Goal: Transaction & Acquisition: Purchase product/service

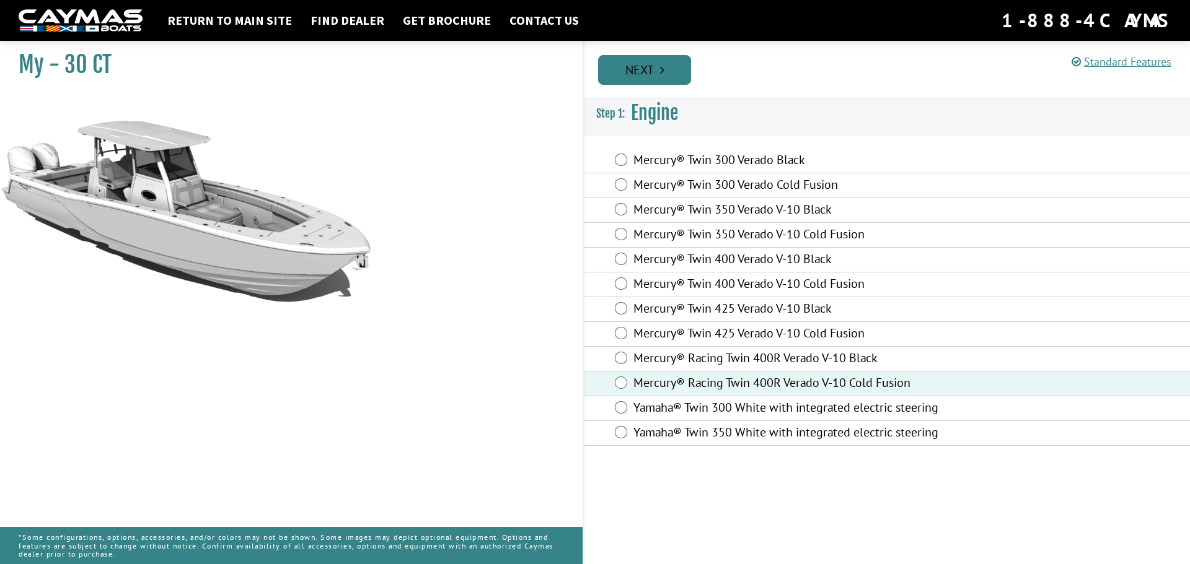
click at [636, 66] on link "Next" at bounding box center [644, 70] width 93 height 30
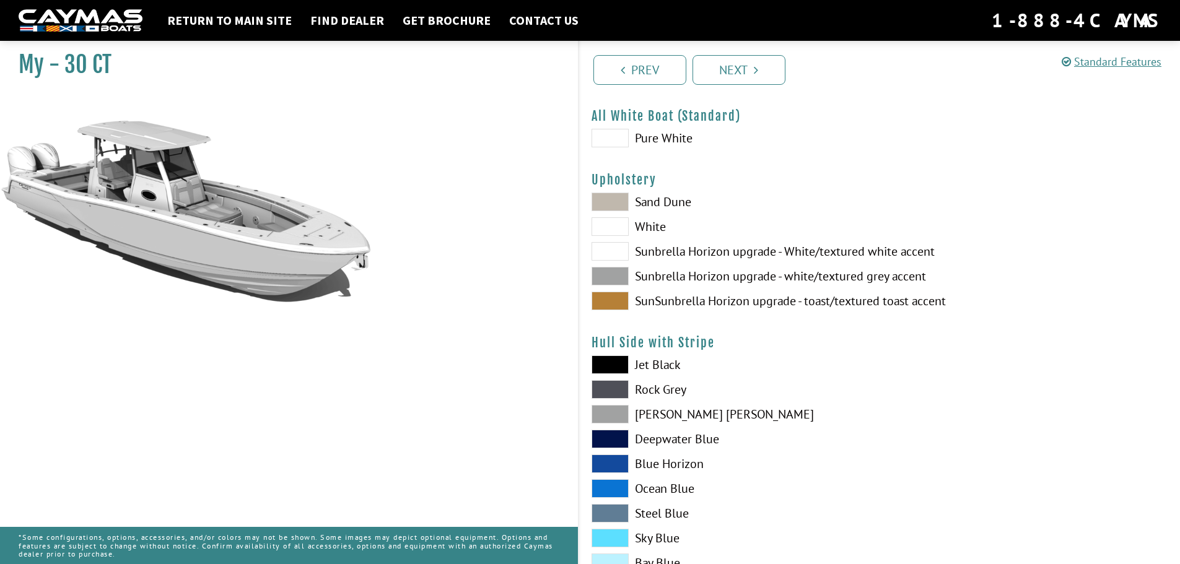
scroll to position [62, 0]
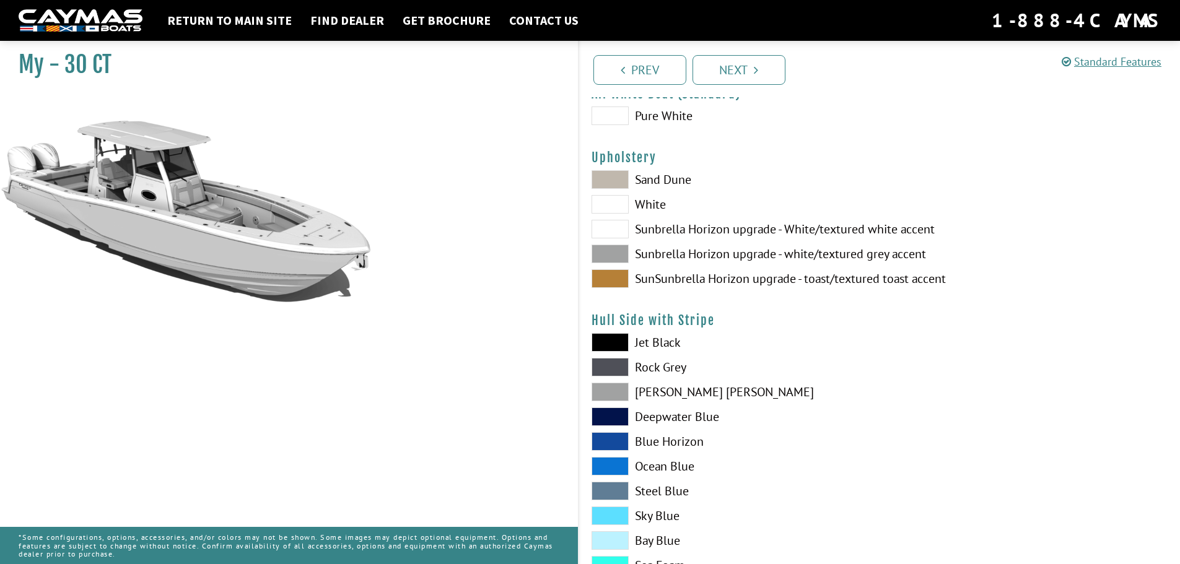
click at [604, 439] on span at bounding box center [610, 442] width 37 height 19
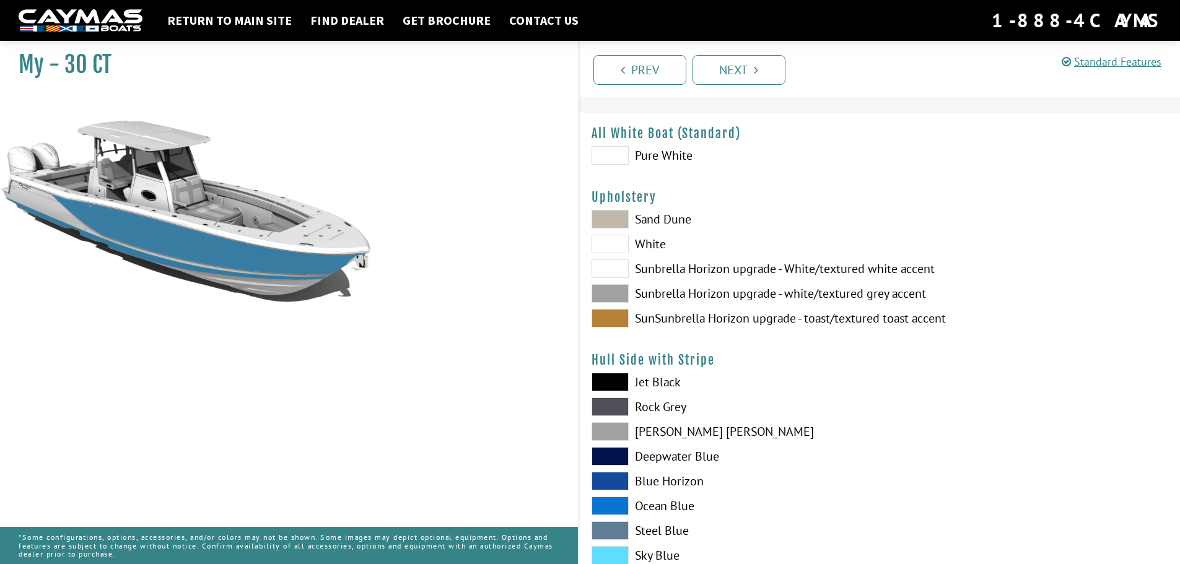
scroll to position [0, 0]
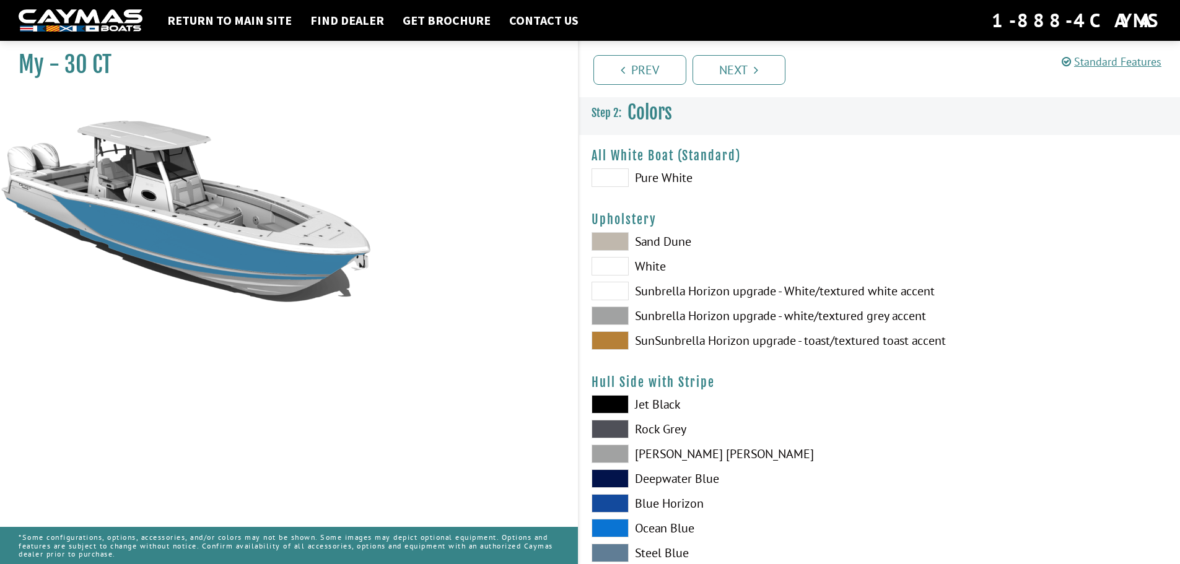
click at [608, 179] on span at bounding box center [610, 178] width 37 height 19
click at [607, 170] on span at bounding box center [610, 178] width 37 height 19
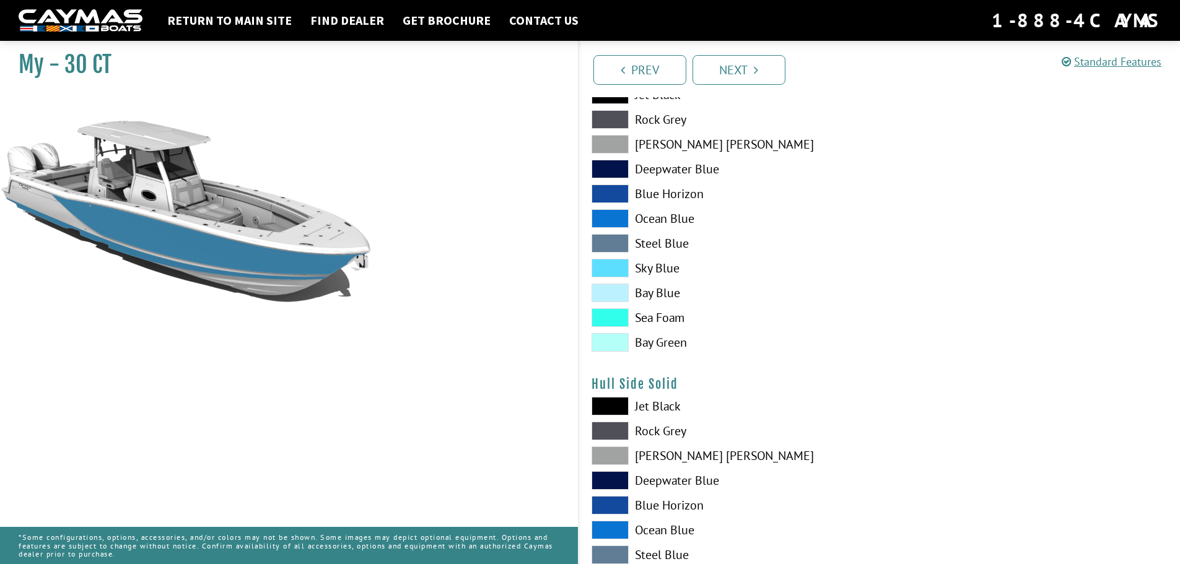
scroll to position [372, 0]
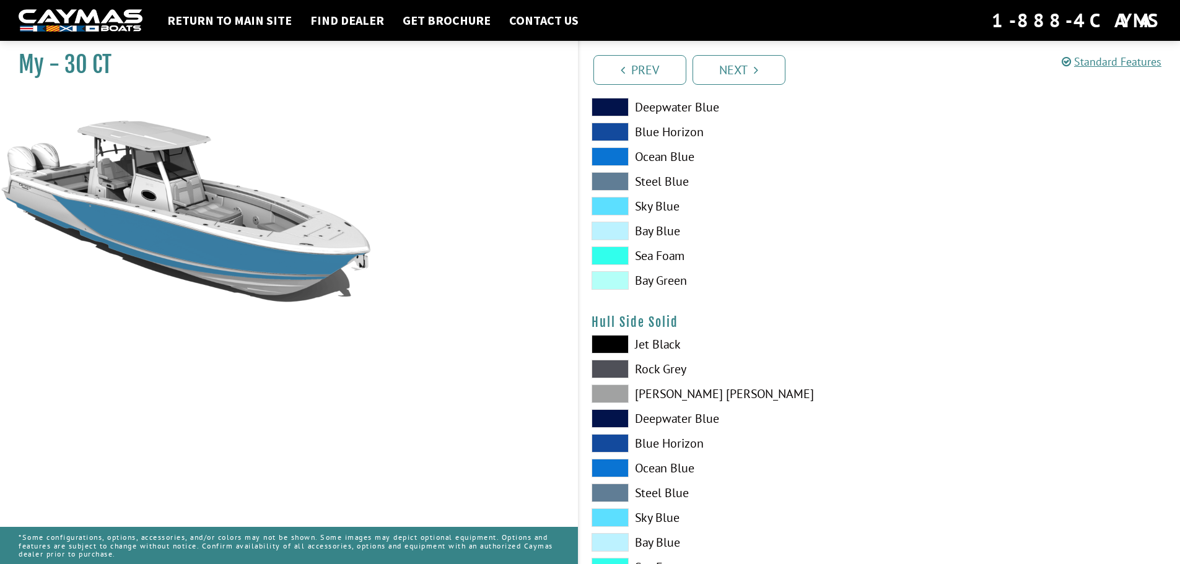
click at [612, 467] on span at bounding box center [610, 468] width 37 height 19
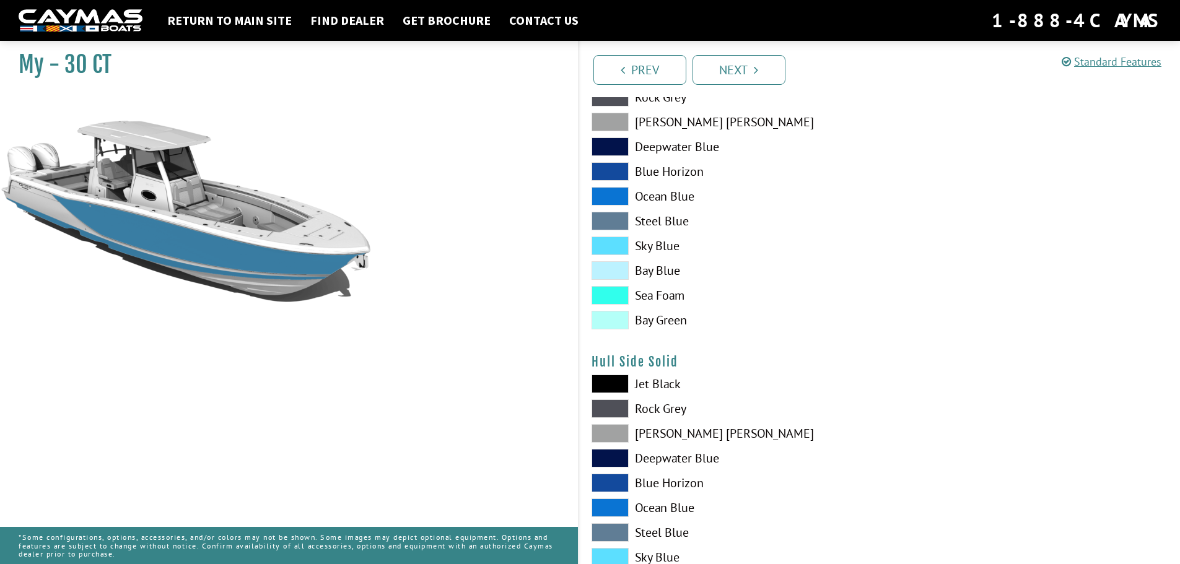
scroll to position [310, 0]
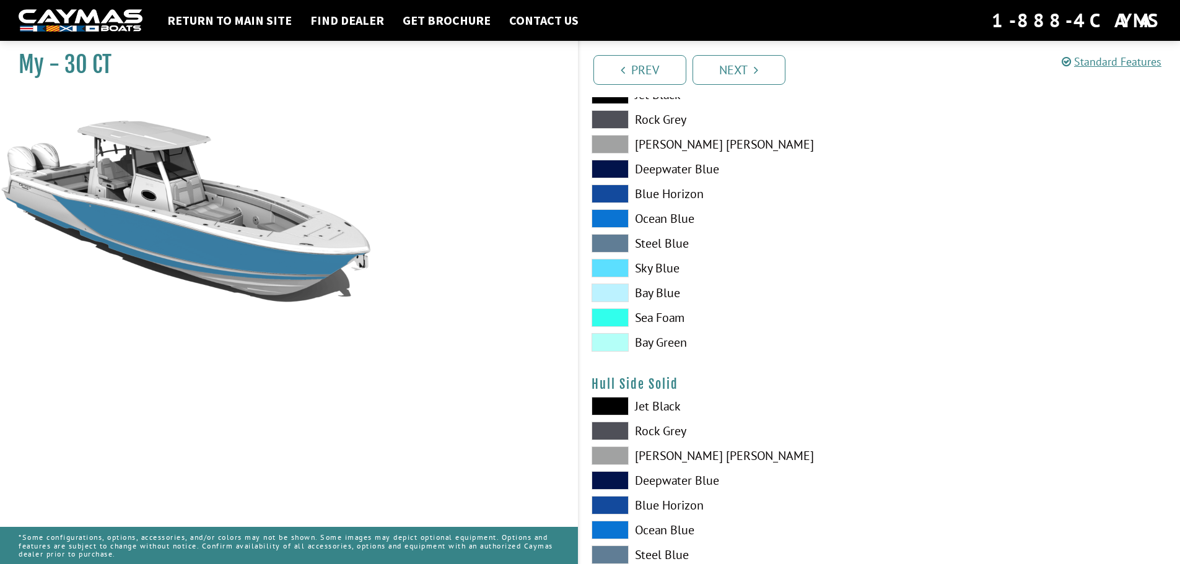
click at [615, 195] on span at bounding box center [610, 194] width 37 height 19
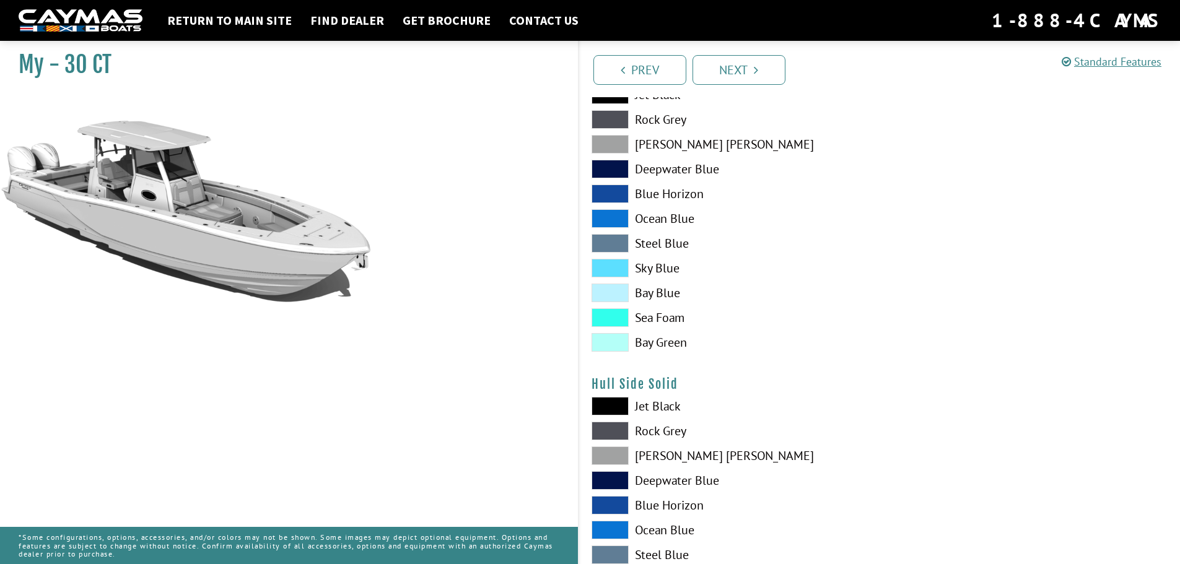
scroll to position [372, 0]
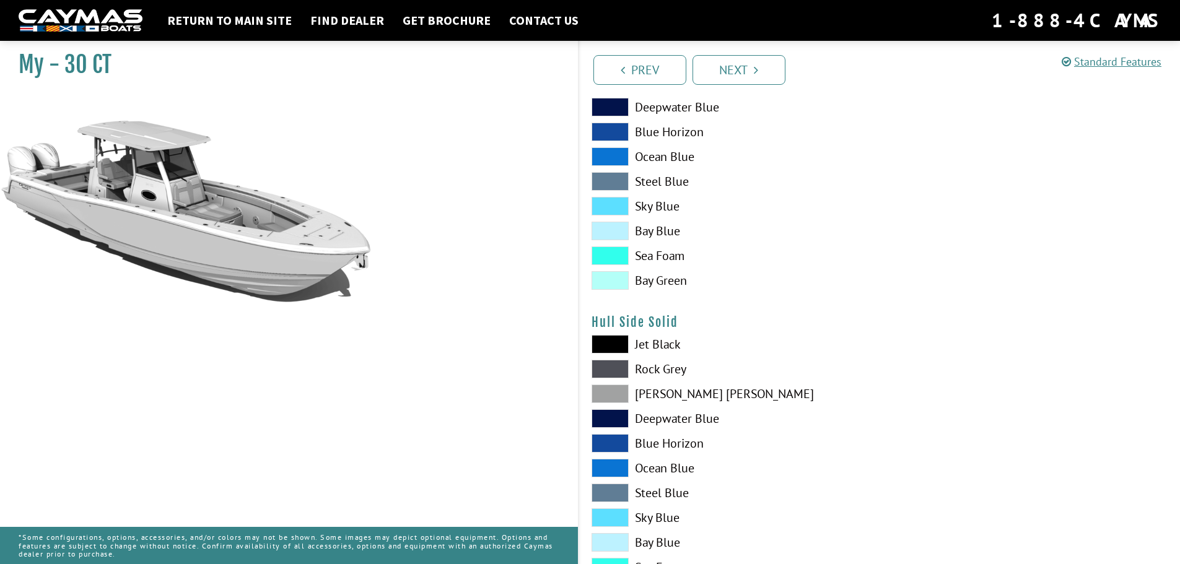
click at [606, 420] on span at bounding box center [610, 419] width 37 height 19
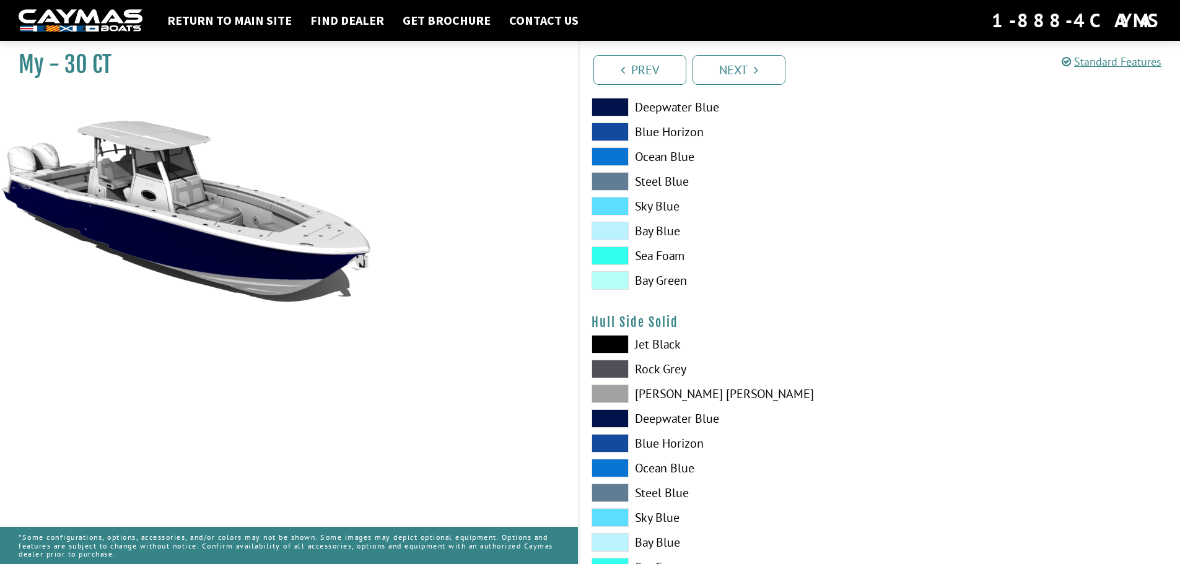
click at [614, 463] on span at bounding box center [610, 468] width 37 height 19
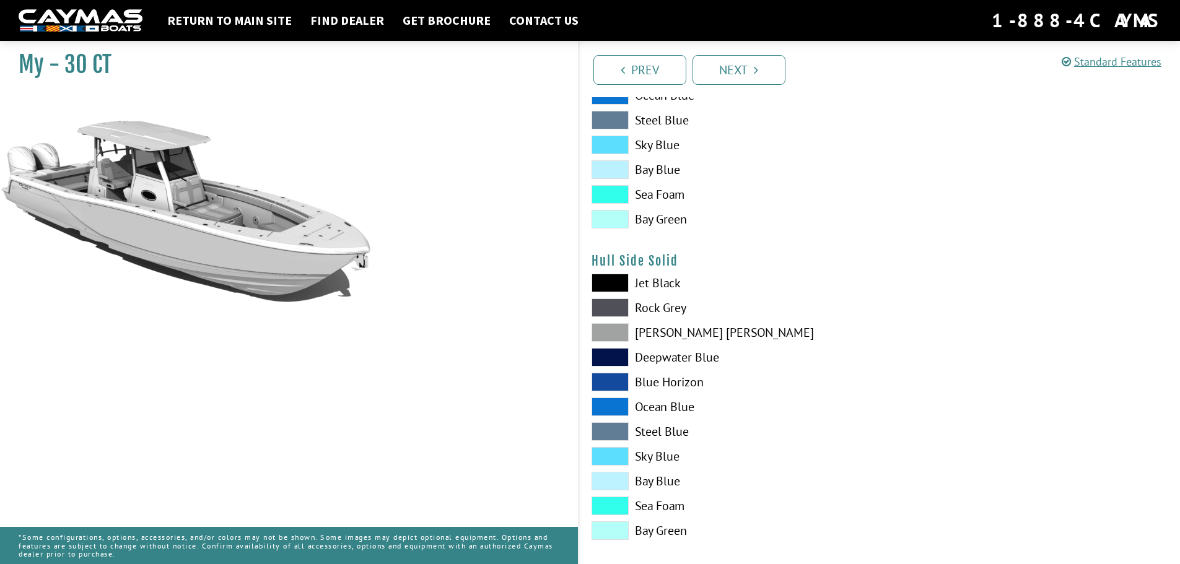
scroll to position [434, 0]
click at [617, 382] on span at bounding box center [610, 381] width 37 height 19
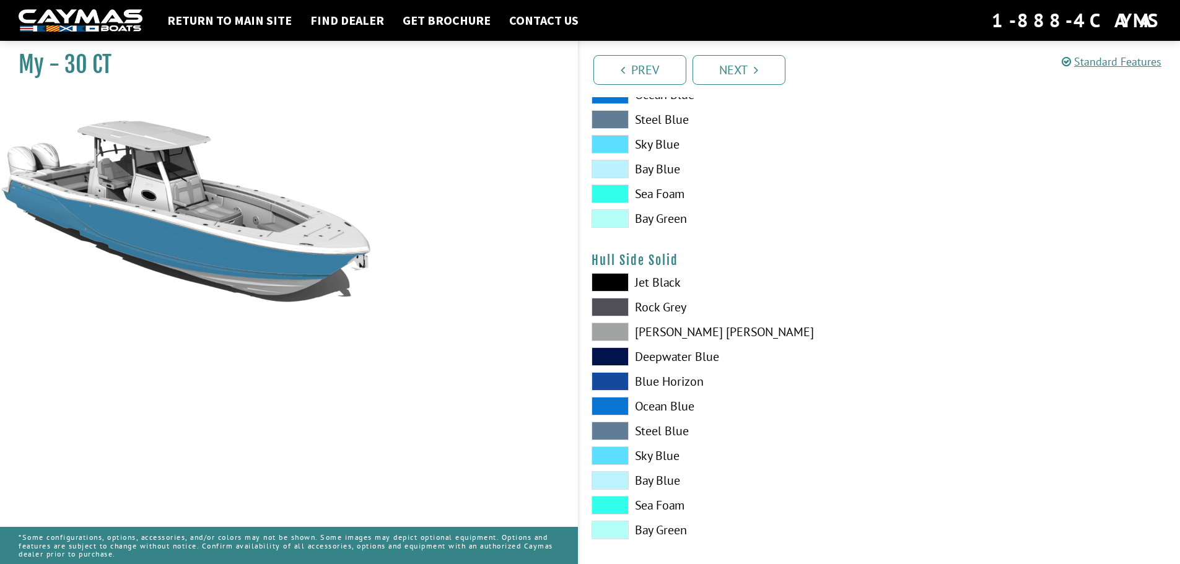
scroll to position [496, 0]
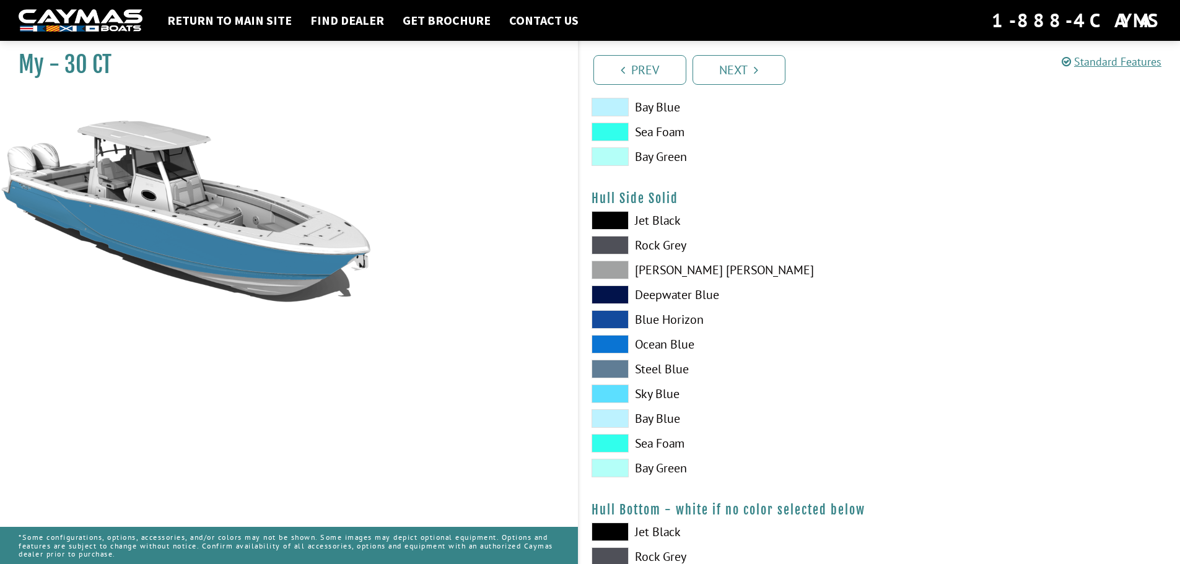
click at [615, 395] on span at bounding box center [610, 394] width 37 height 19
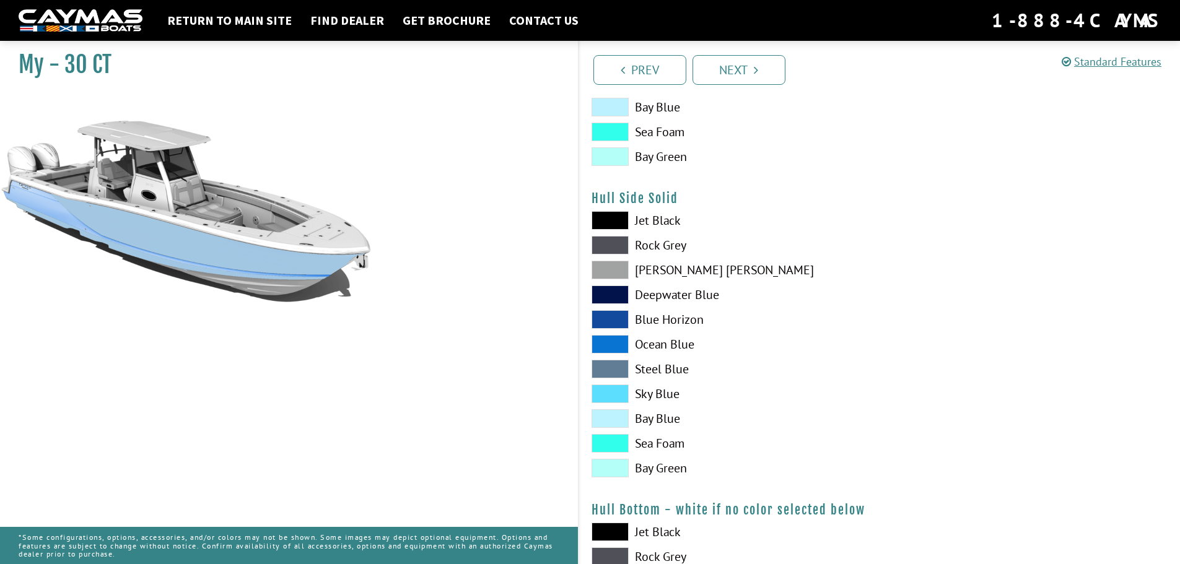
click at [621, 423] on span at bounding box center [610, 419] width 37 height 19
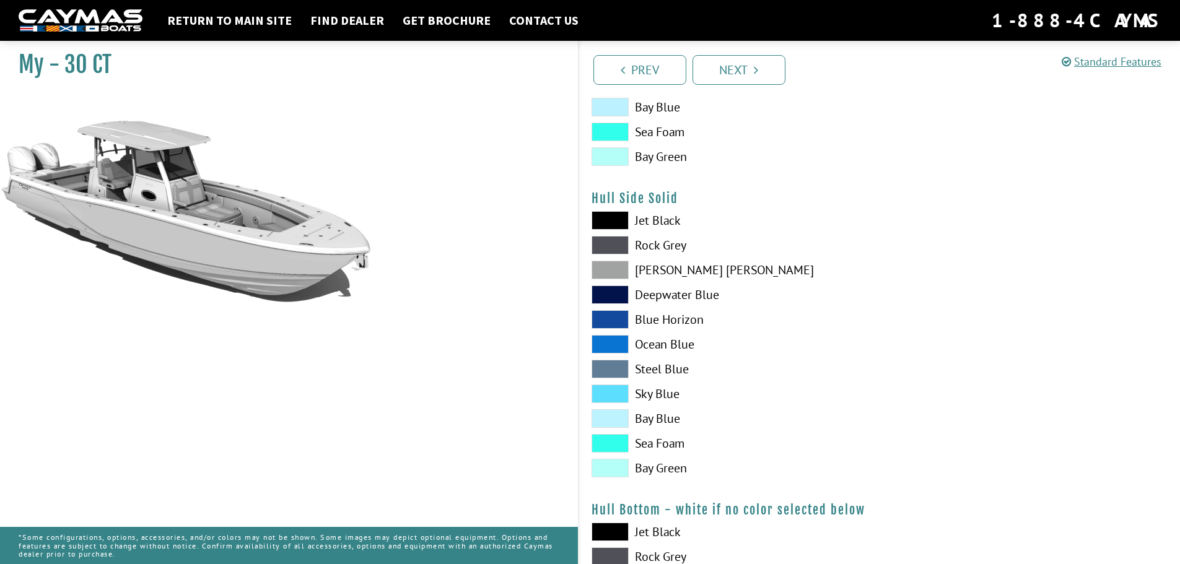
click at [621, 274] on span at bounding box center [610, 270] width 37 height 19
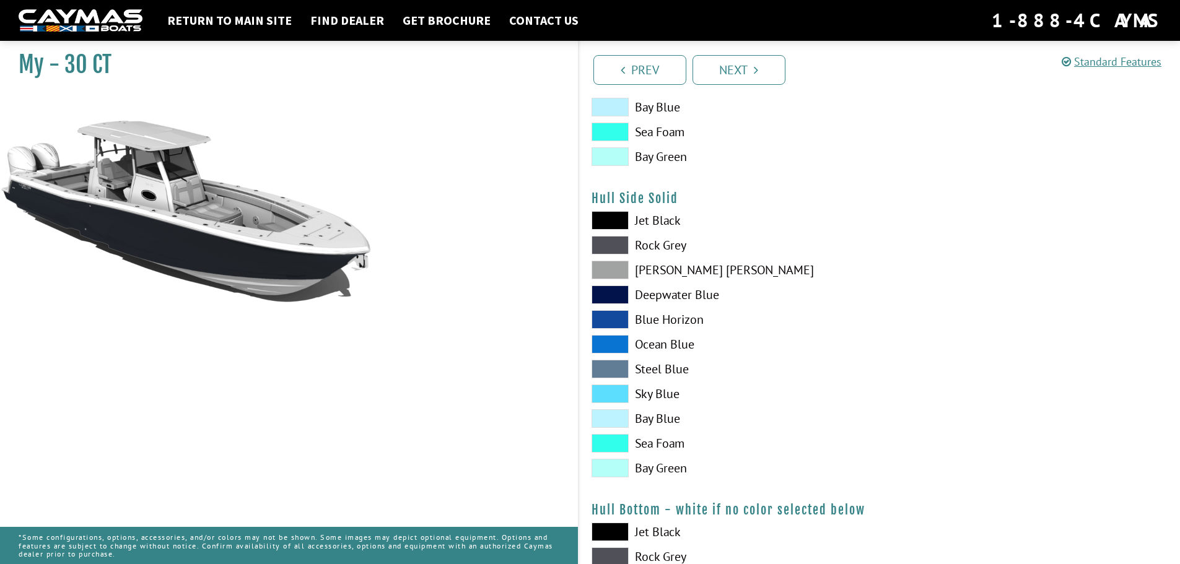
click at [610, 245] on span at bounding box center [610, 245] width 37 height 19
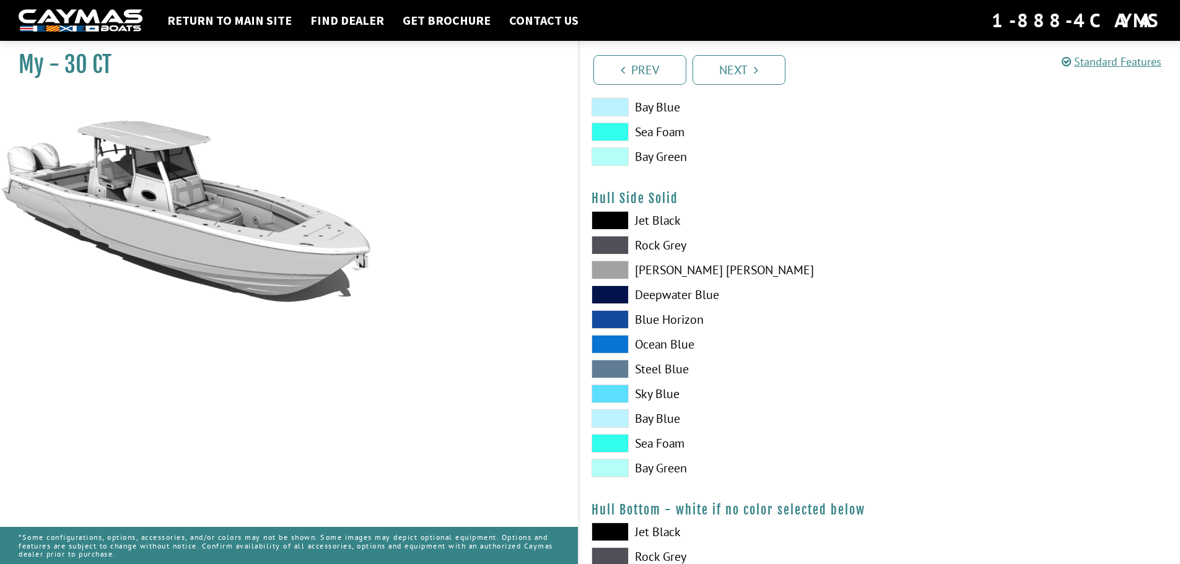
click at [601, 217] on span at bounding box center [610, 220] width 37 height 19
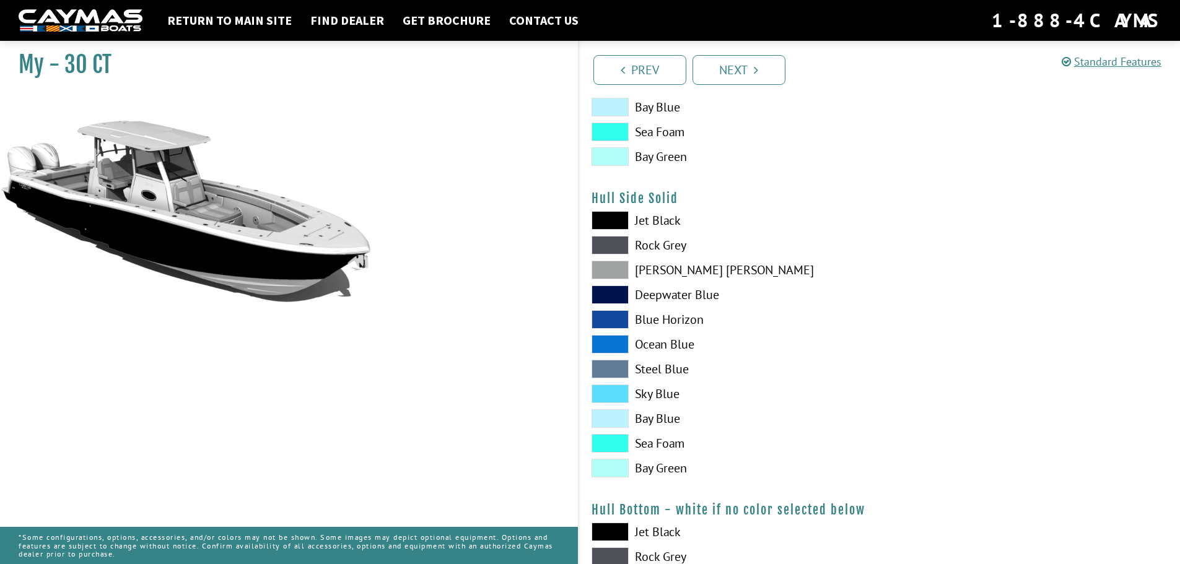
click at [614, 239] on span at bounding box center [610, 245] width 37 height 19
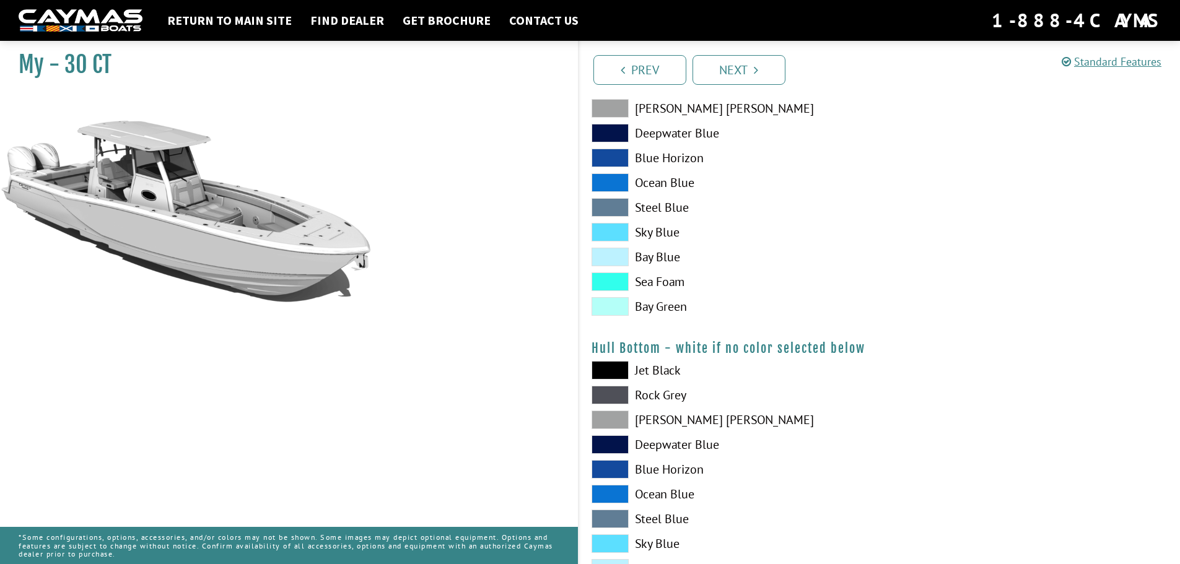
scroll to position [682, 0]
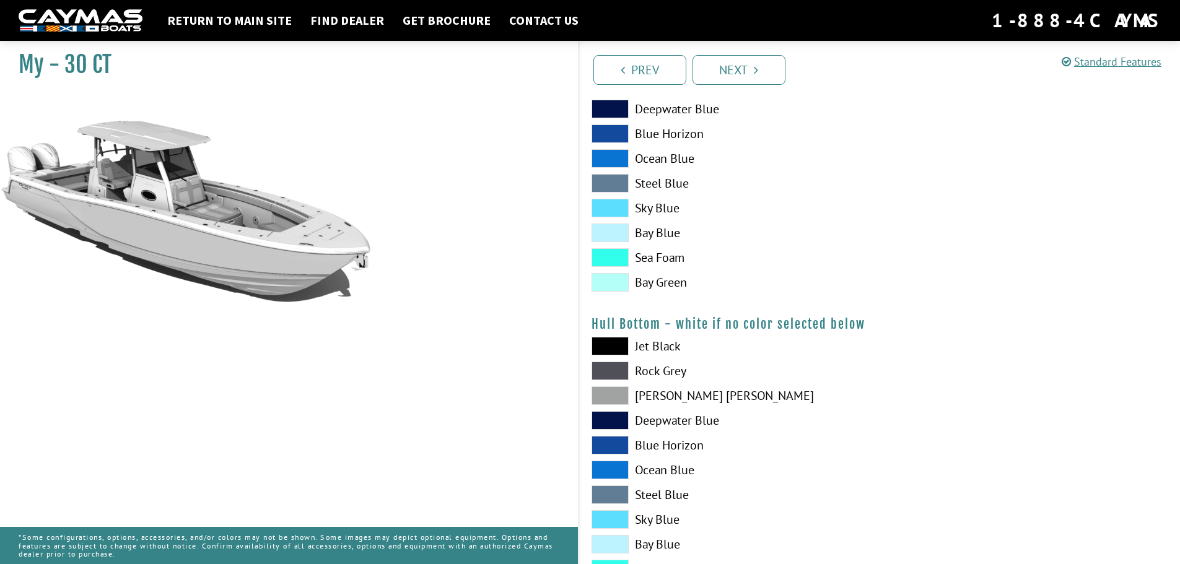
click at [621, 370] on span at bounding box center [610, 371] width 37 height 19
click at [622, 397] on span at bounding box center [610, 396] width 37 height 19
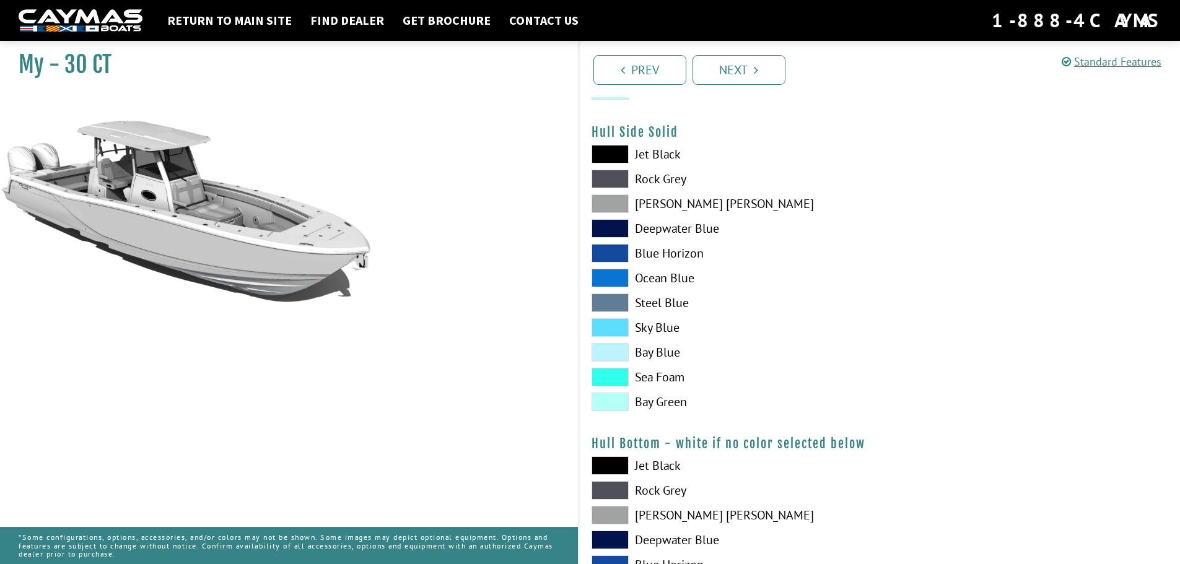
scroll to position [558, 0]
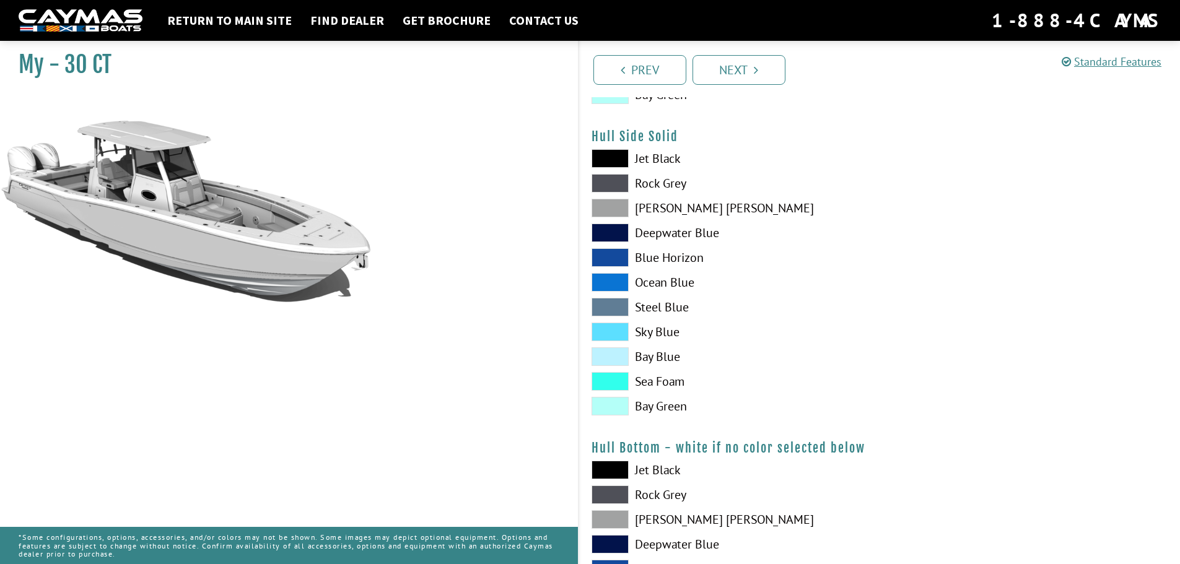
click at [607, 208] on span at bounding box center [610, 208] width 37 height 19
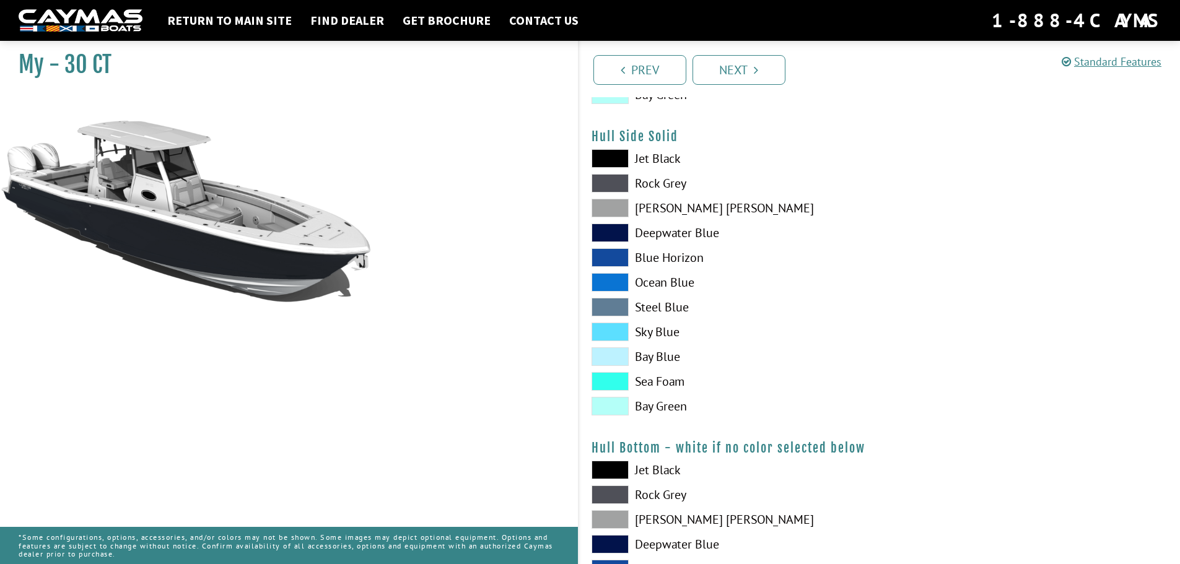
click at [605, 380] on span at bounding box center [610, 381] width 37 height 19
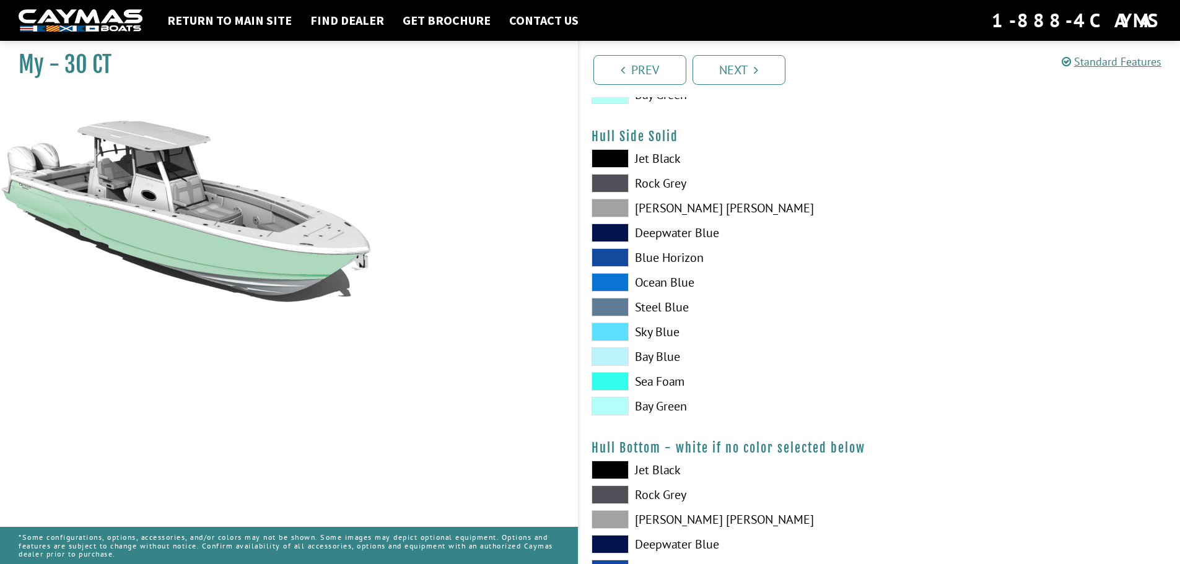
click at [604, 405] on span at bounding box center [610, 406] width 37 height 19
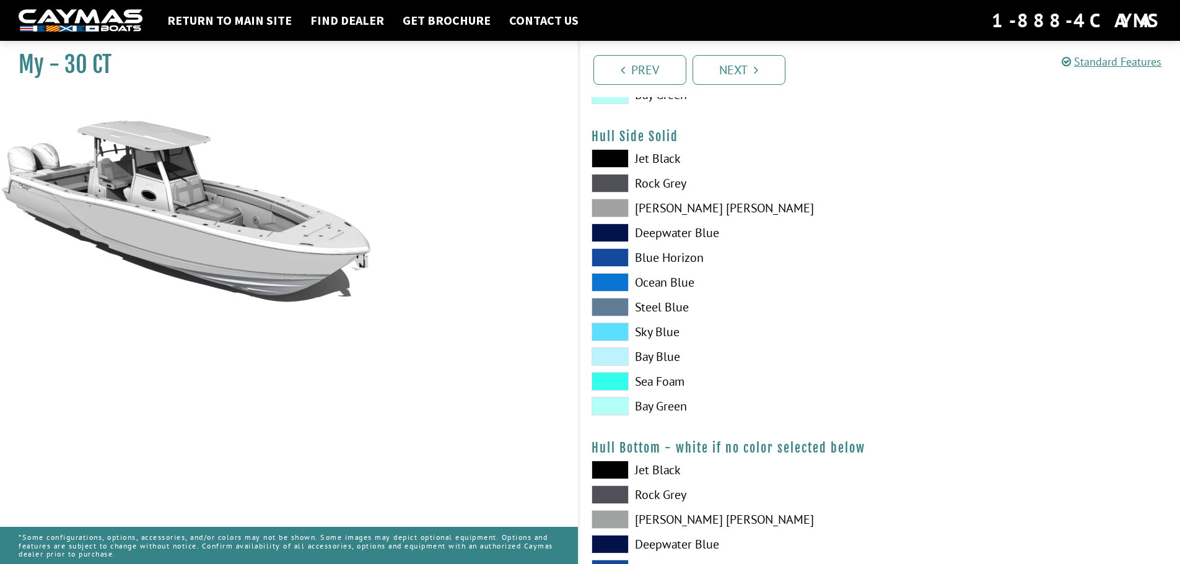
click at [618, 329] on span at bounding box center [610, 332] width 37 height 19
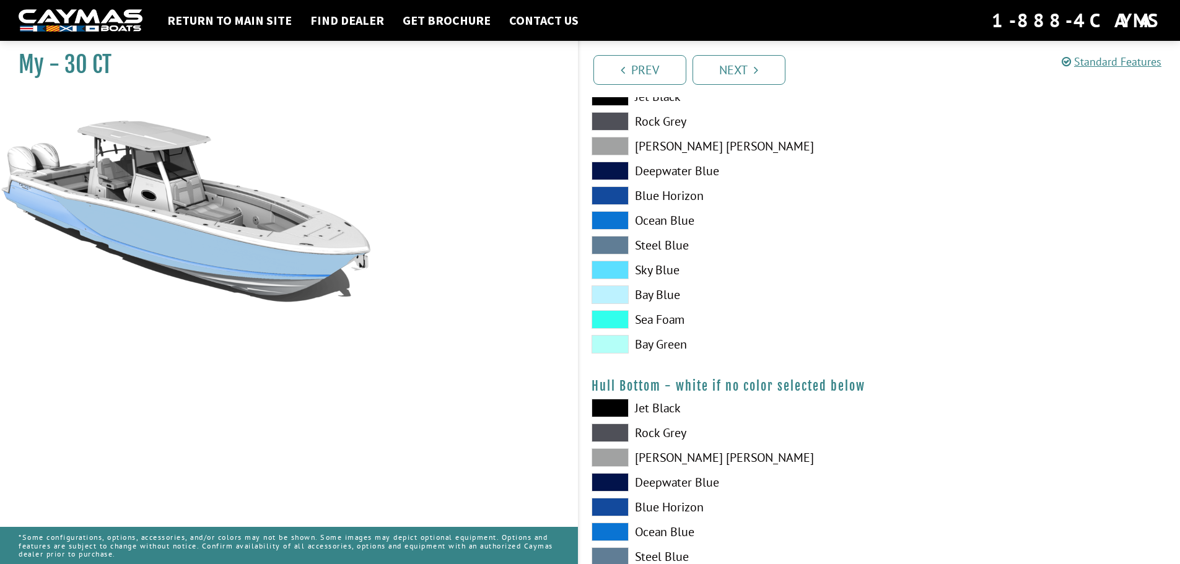
scroll to position [744, 0]
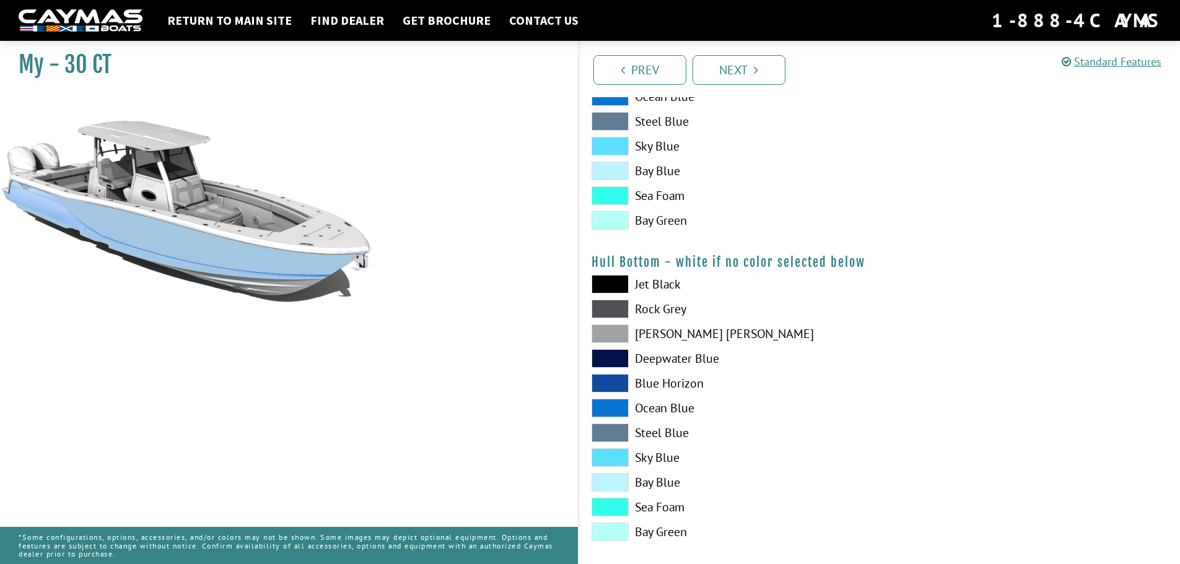
click at [613, 460] on span at bounding box center [610, 458] width 37 height 19
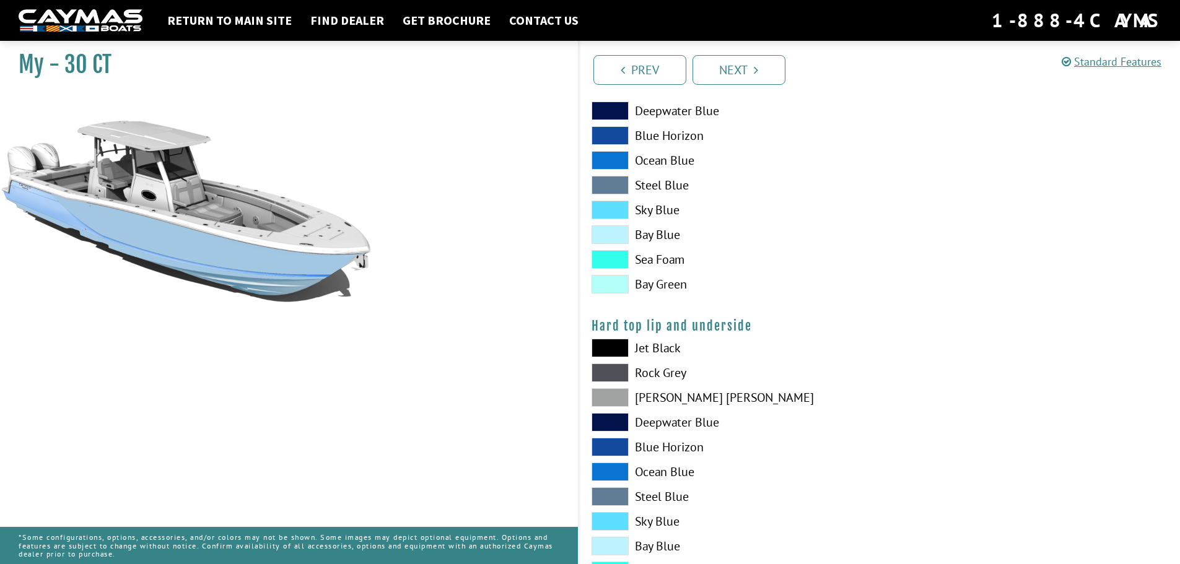
scroll to position [1053, 0]
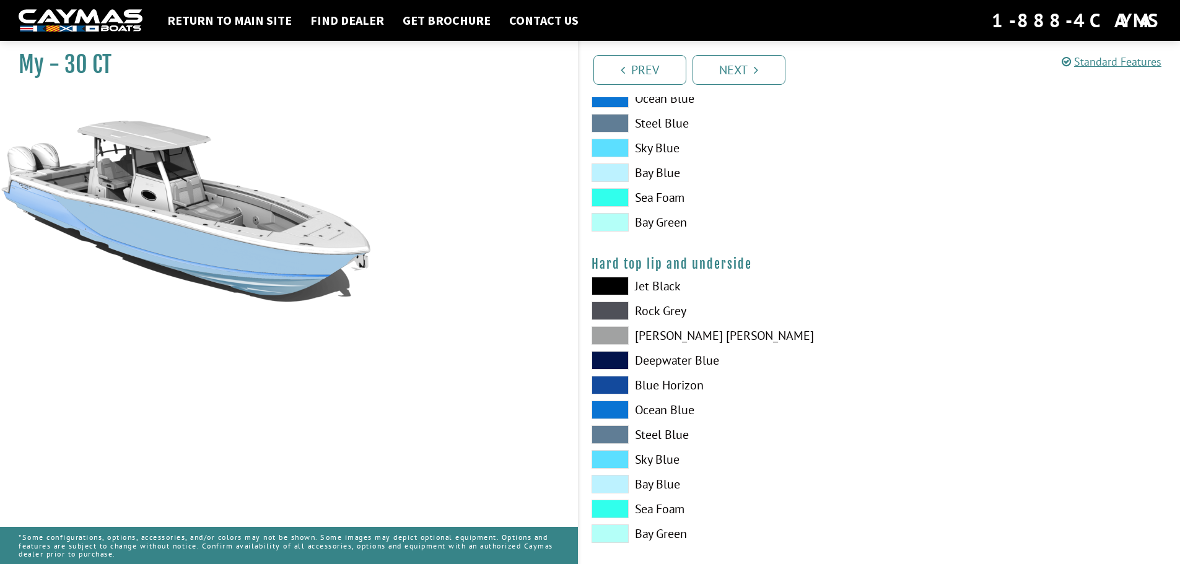
click at [607, 458] on span at bounding box center [610, 459] width 37 height 19
click at [605, 314] on span at bounding box center [610, 311] width 37 height 19
click at [604, 380] on span at bounding box center [610, 385] width 37 height 19
click at [610, 410] on span at bounding box center [610, 410] width 37 height 19
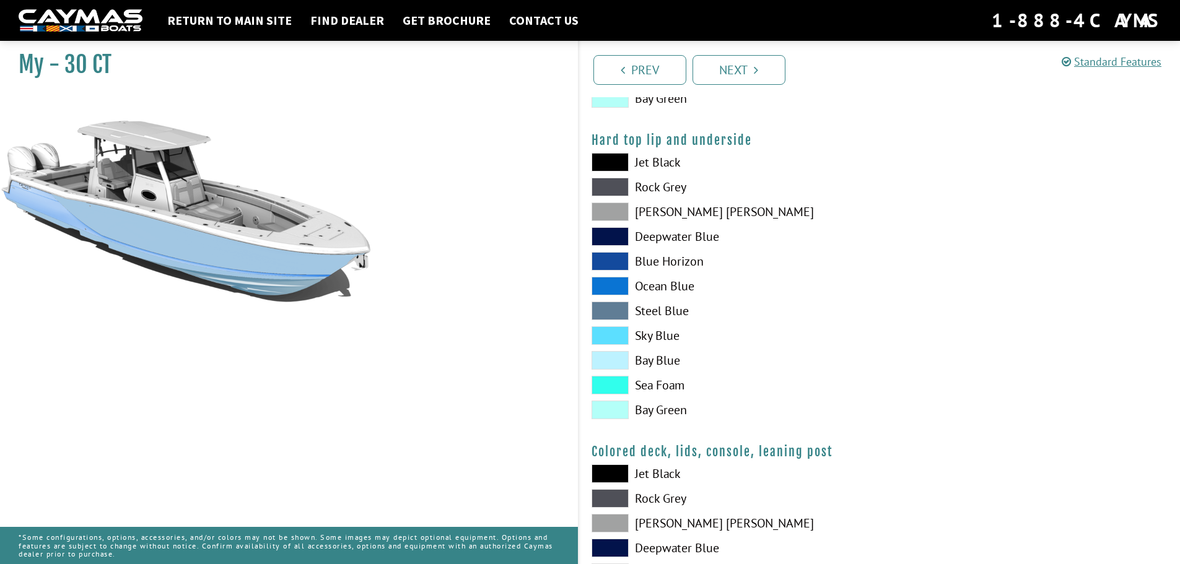
scroll to position [1115, 0]
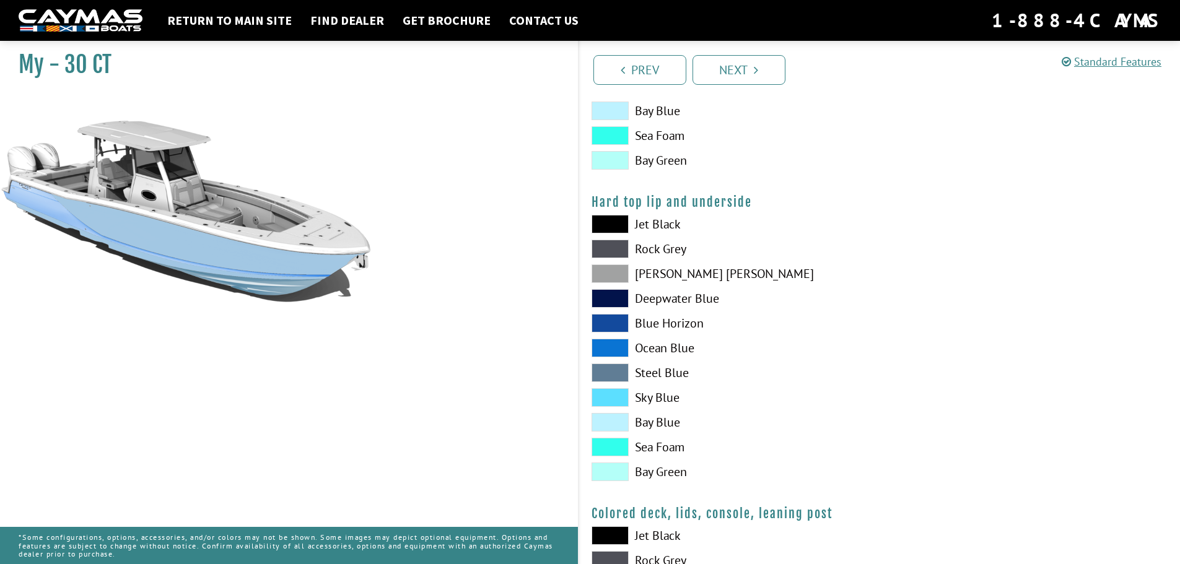
click at [606, 250] on span at bounding box center [610, 249] width 37 height 19
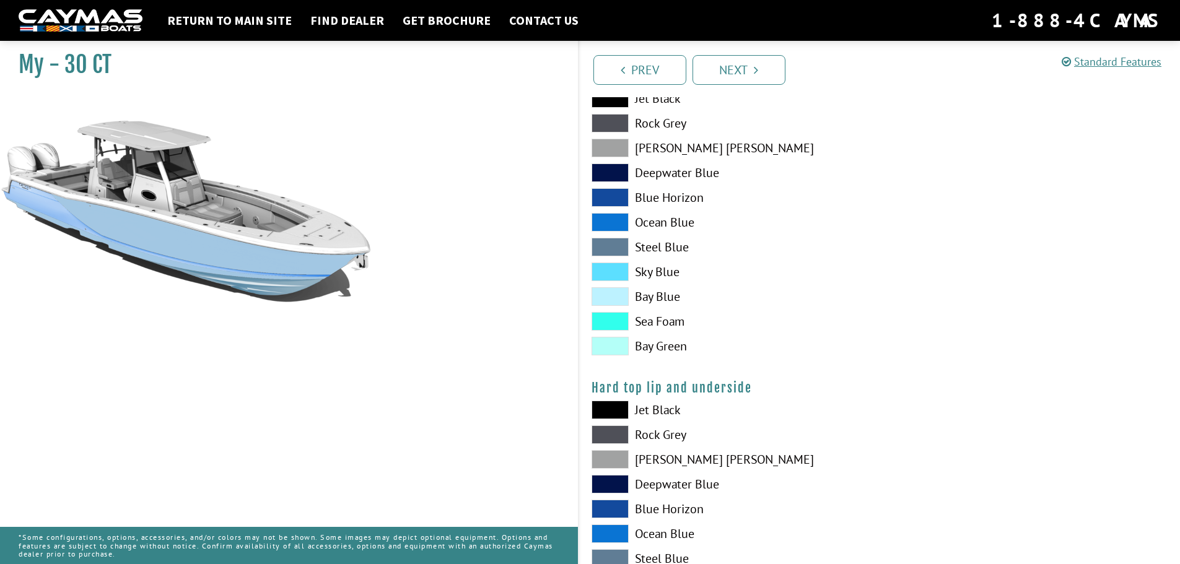
scroll to position [806, 0]
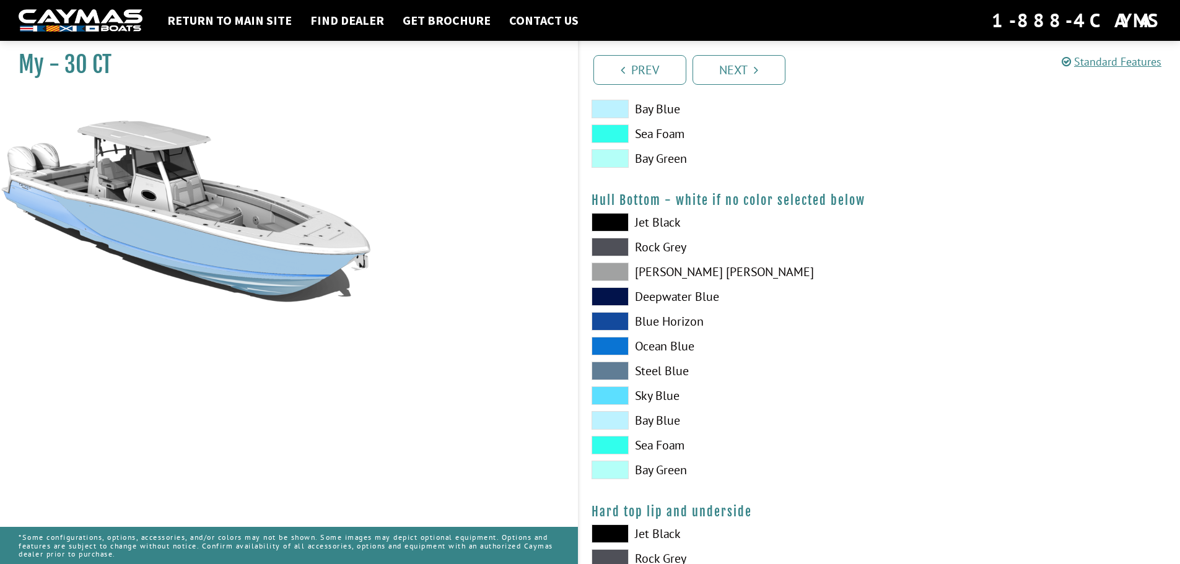
click at [605, 239] on span at bounding box center [610, 247] width 37 height 19
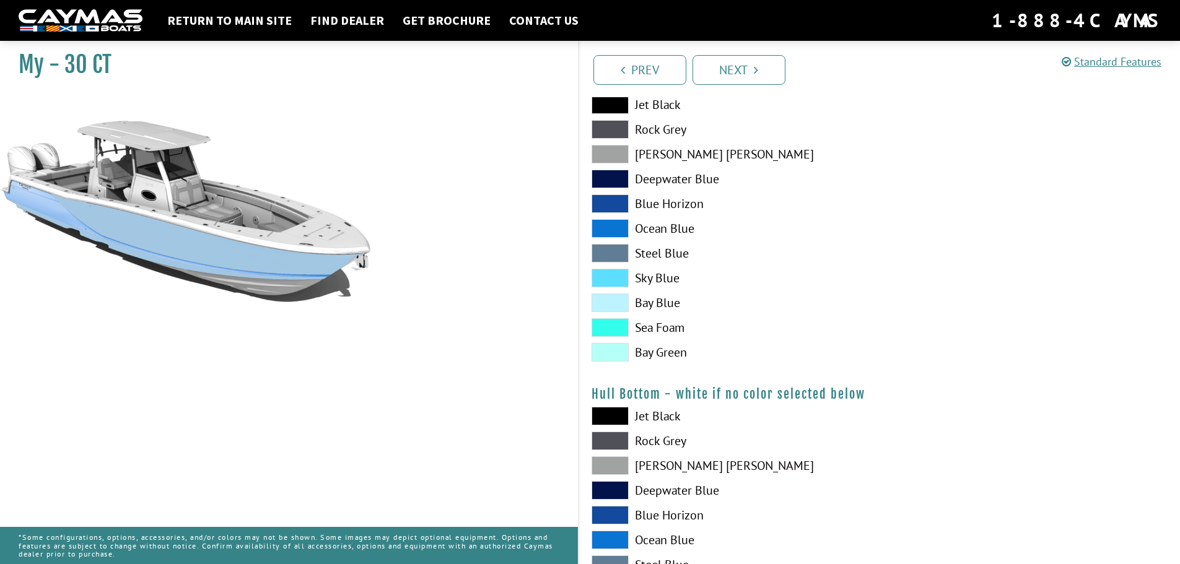
scroll to position [496, 0]
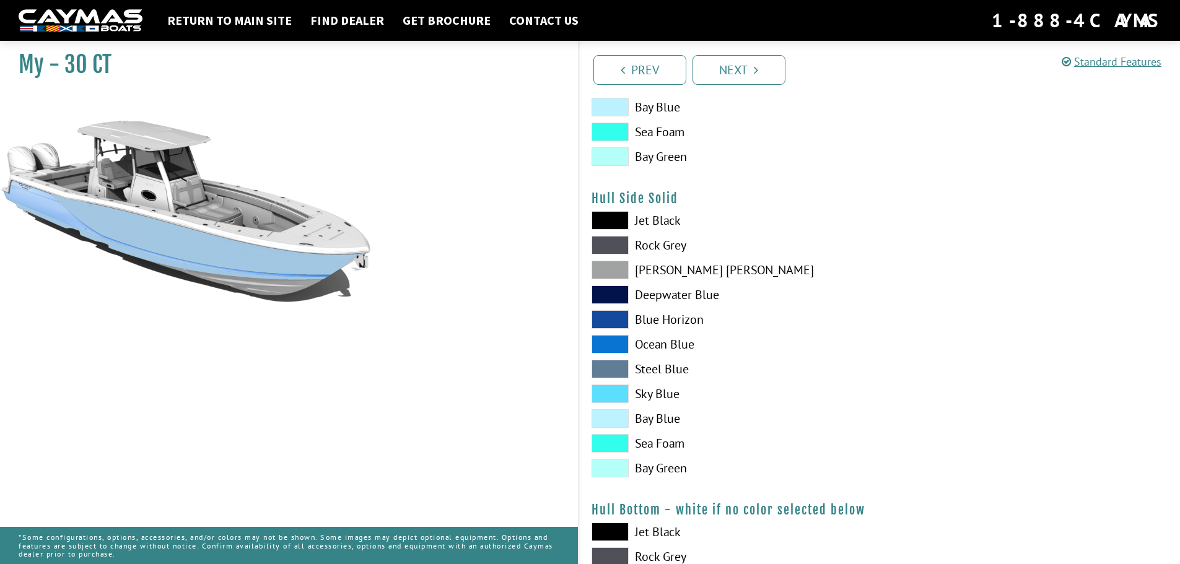
click at [612, 239] on span at bounding box center [610, 245] width 37 height 19
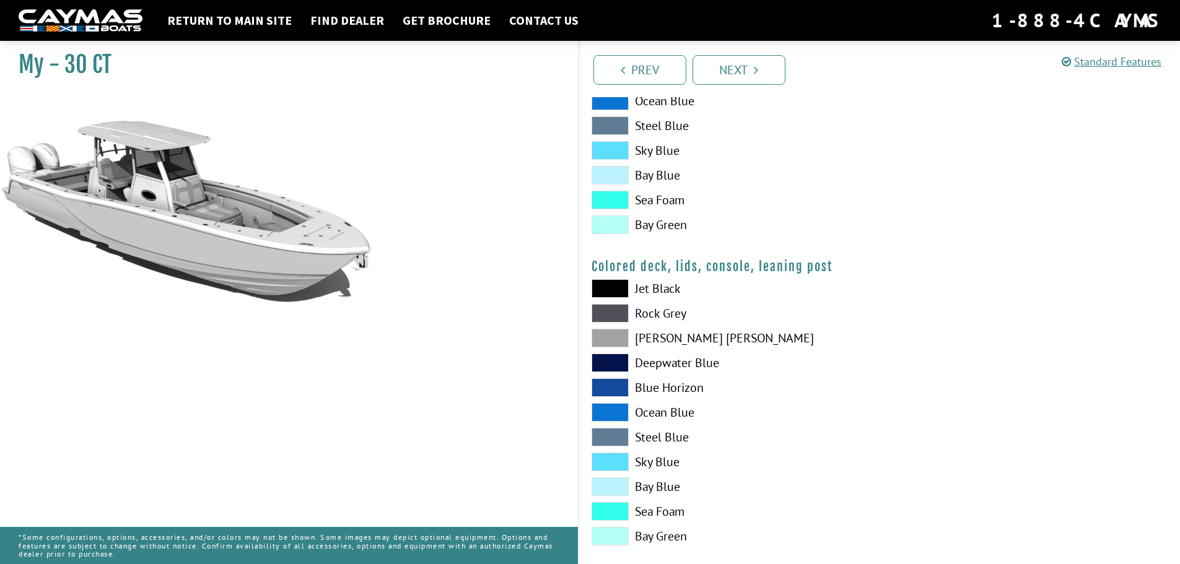
scroll to position [1363, 0]
click at [608, 318] on span at bounding box center [610, 313] width 37 height 19
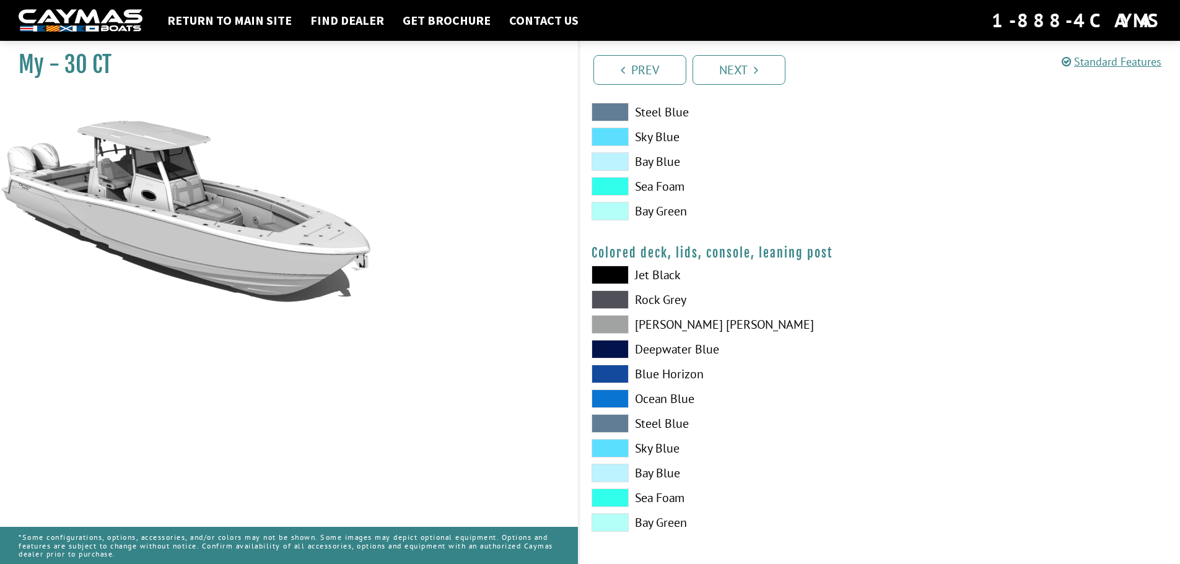
scroll to position [1380, 0]
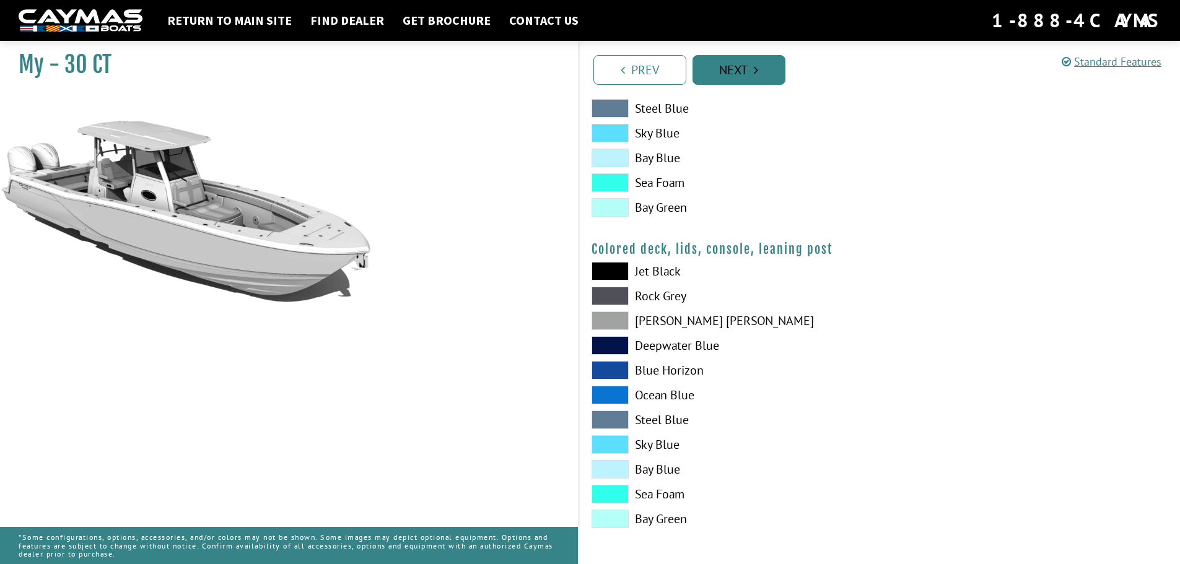
click at [732, 64] on link "Next" at bounding box center [739, 70] width 93 height 30
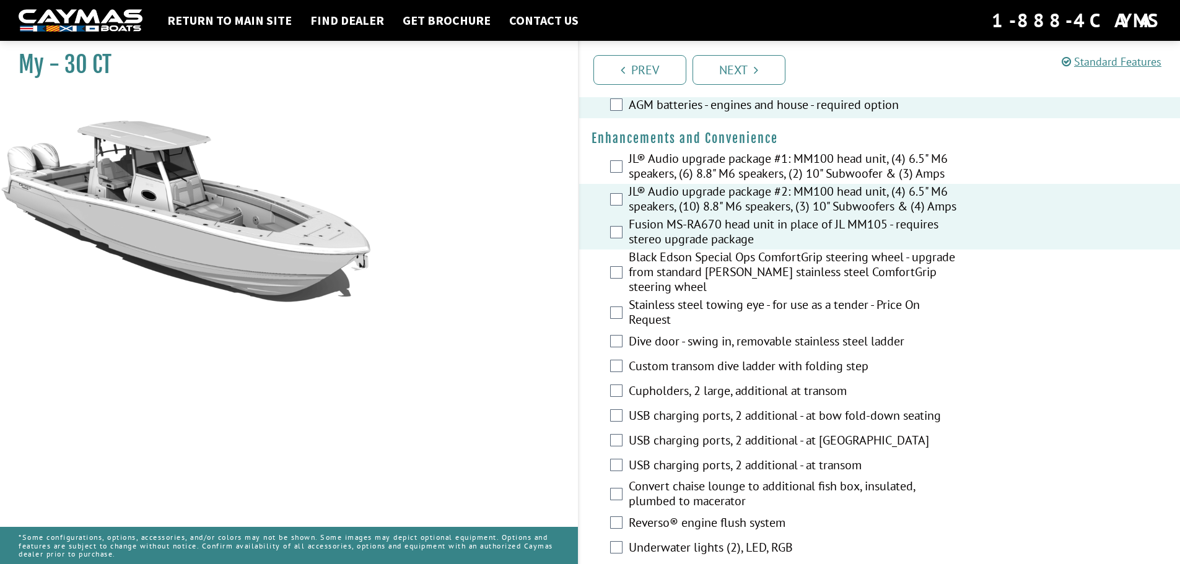
scroll to position [434, 0]
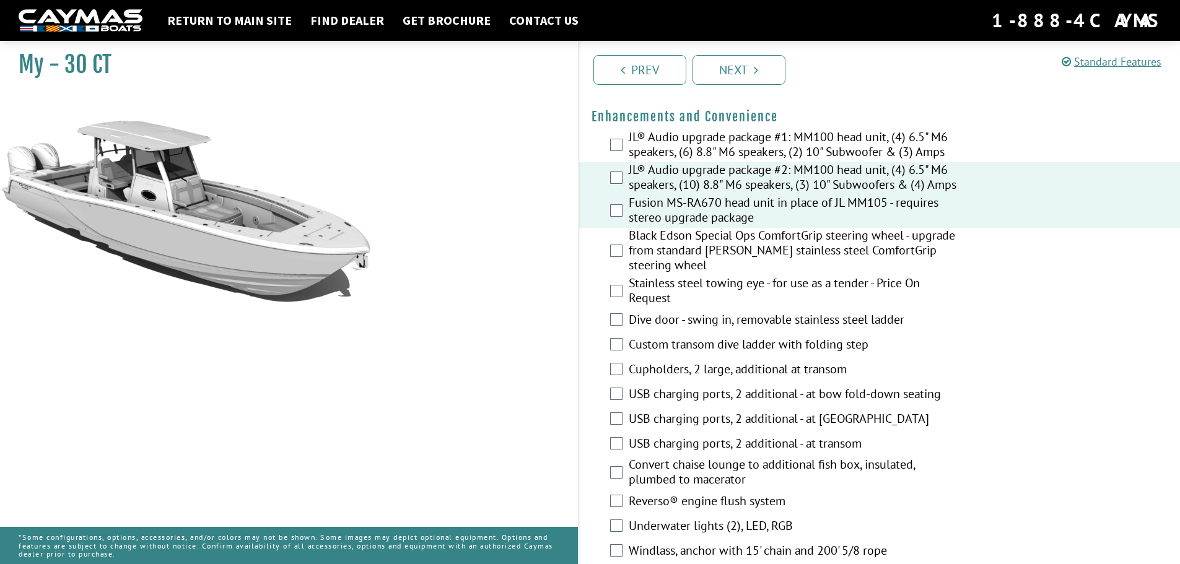
click at [607, 260] on div "Black Edson Special Ops ComfortGrip steering wheel - upgrade from standard [PER…" at bounding box center [880, 252] width 602 height 48
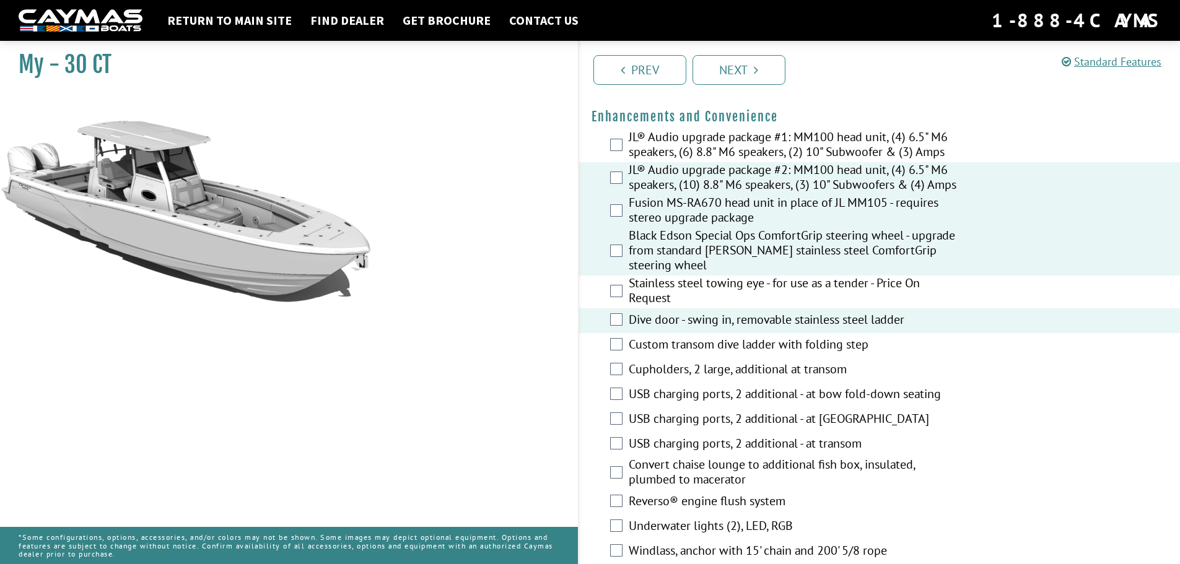
scroll to position [496, 0]
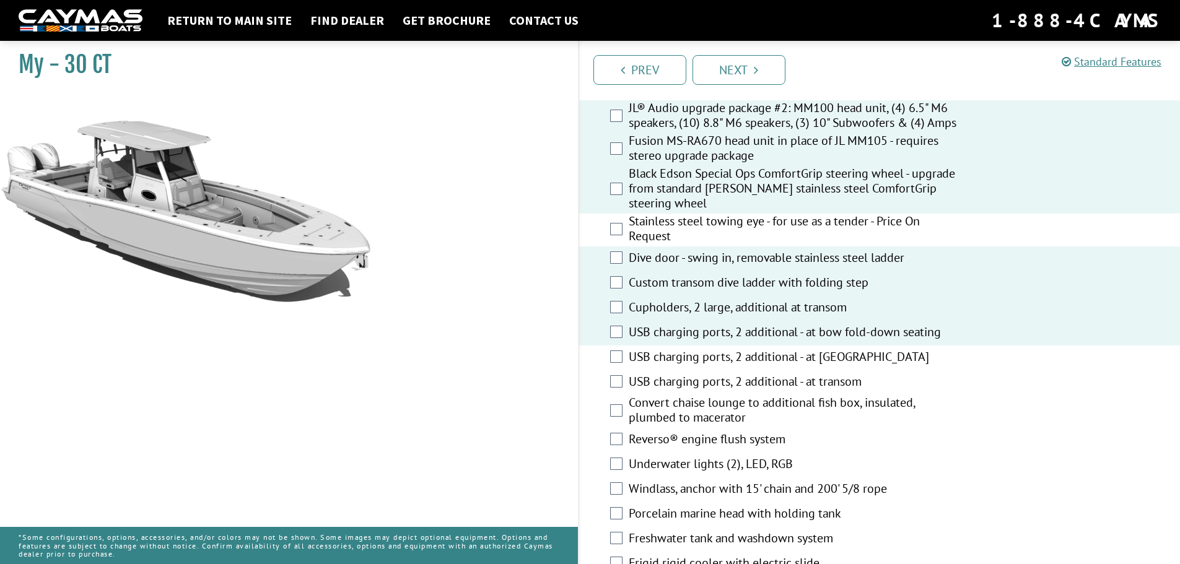
click at [613, 357] on div "USB charging ports, 2 additional - at [GEOGRAPHIC_DATA]" at bounding box center [880, 358] width 602 height 25
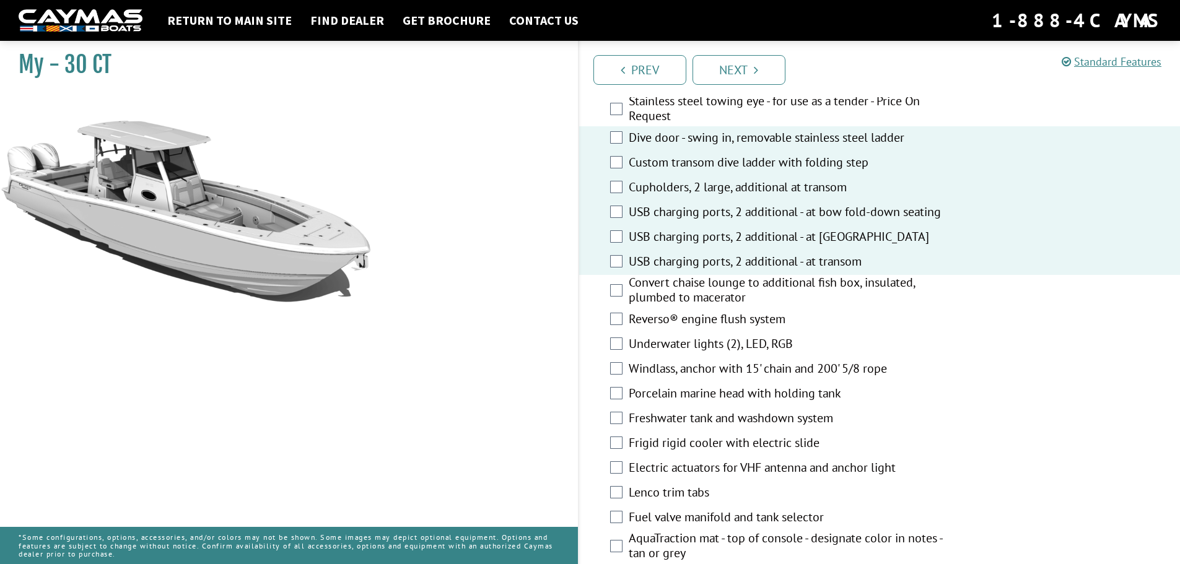
scroll to position [620, 0]
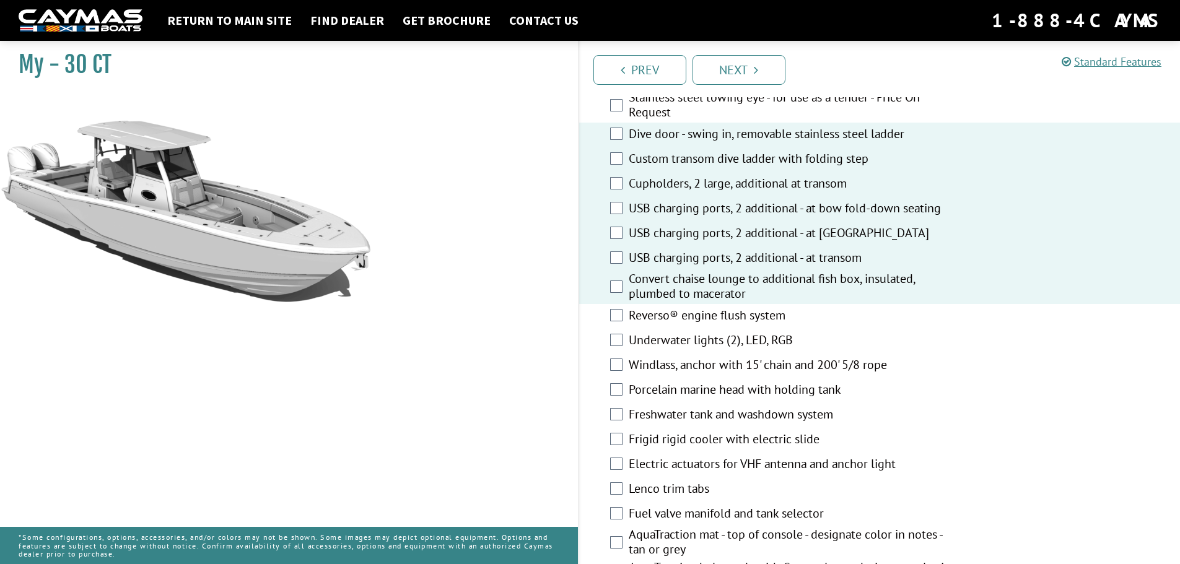
click at [905, 341] on label "Underwater lights (2), LED, RGB" at bounding box center [794, 342] width 331 height 18
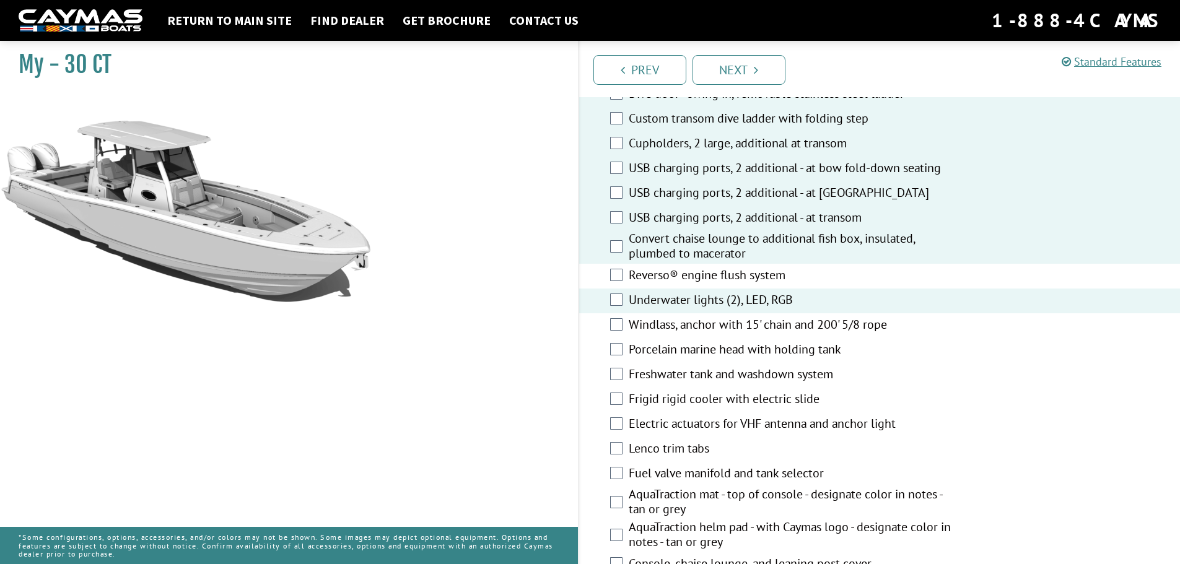
scroll to position [682, 0]
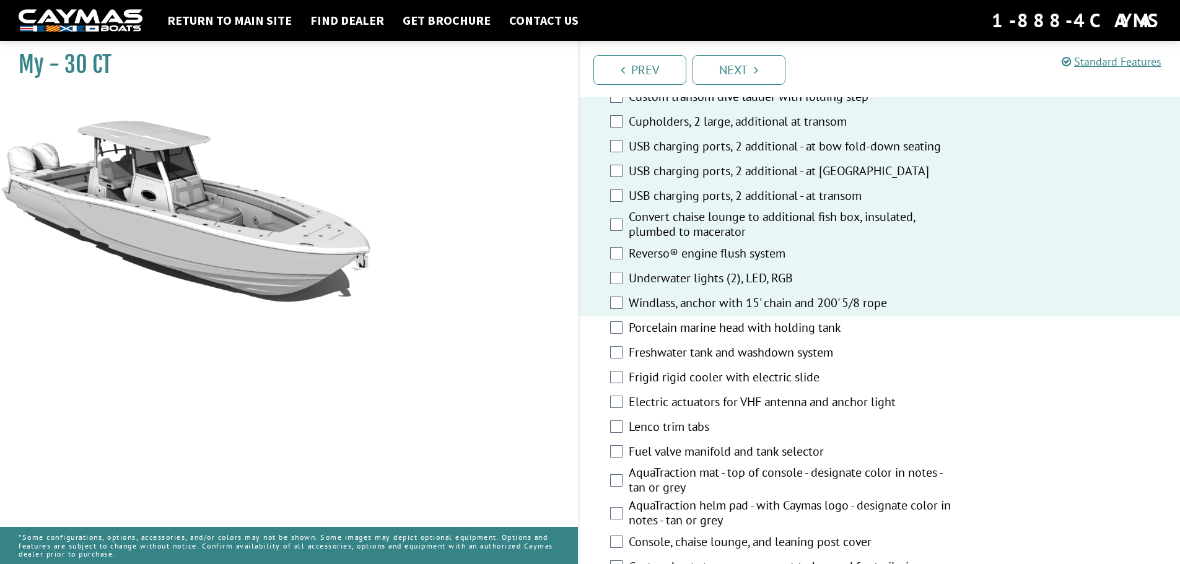
click at [887, 353] on label "Freshwater tank and washdown system" at bounding box center [794, 354] width 331 height 18
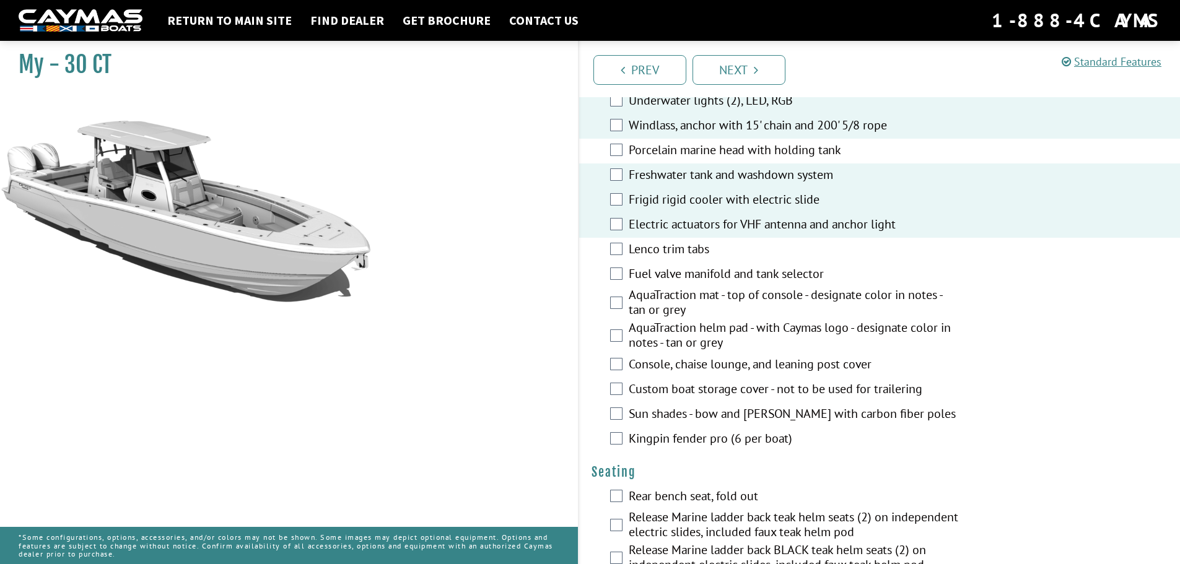
scroll to position [867, 0]
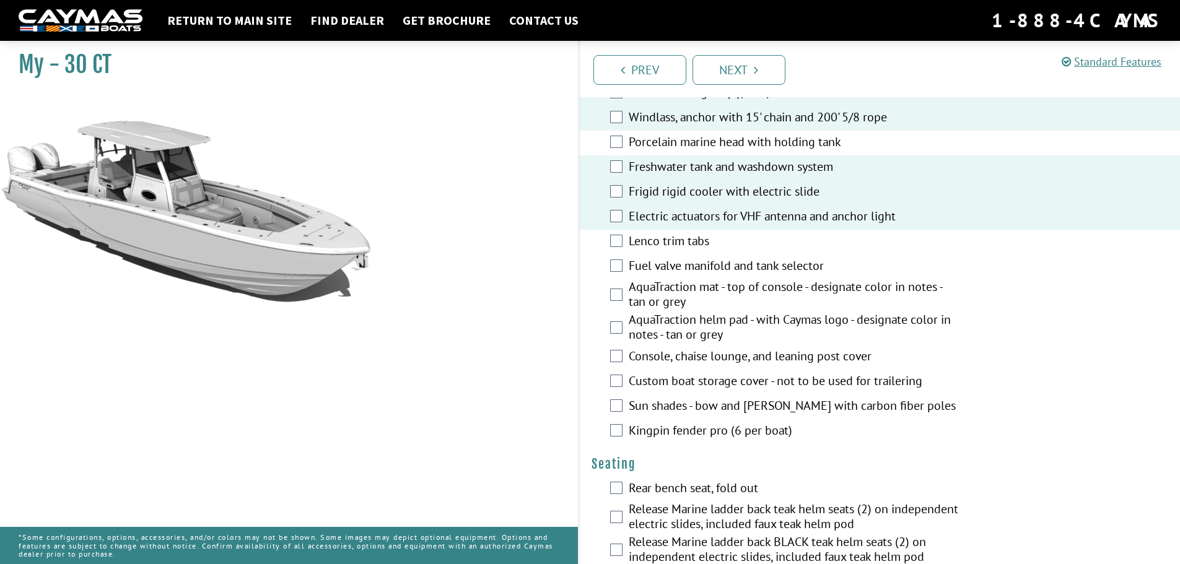
click at [615, 255] on div "Lenco trim tabs" at bounding box center [880, 242] width 602 height 25
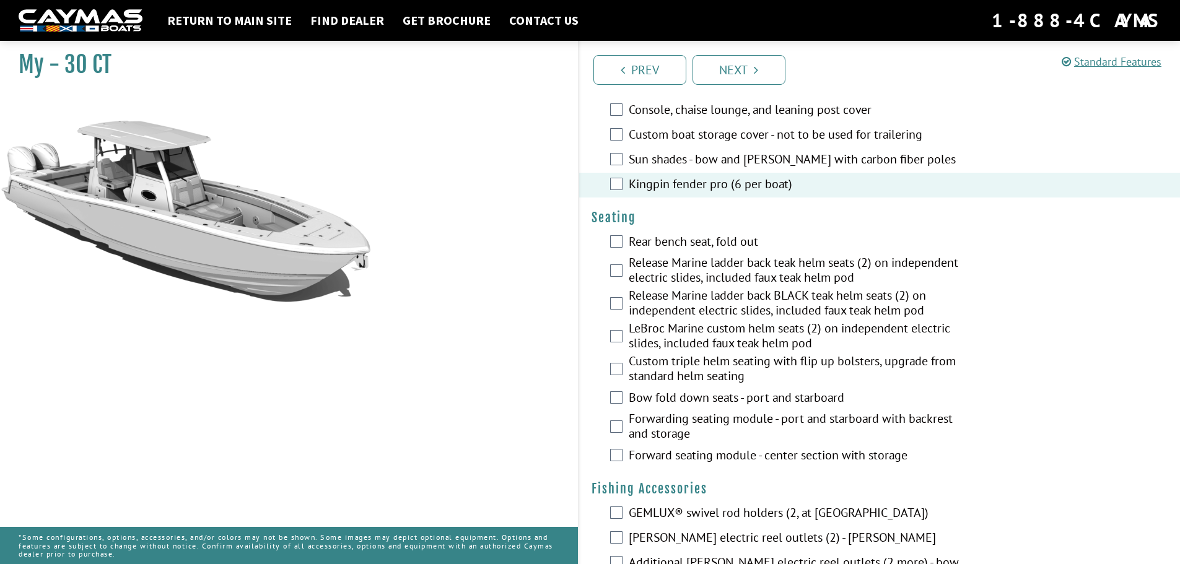
scroll to position [1115, 0]
click at [623, 280] on div "Release Marine ladder back teak helm seats (2) on independent electric slides, …" at bounding box center [880, 270] width 602 height 33
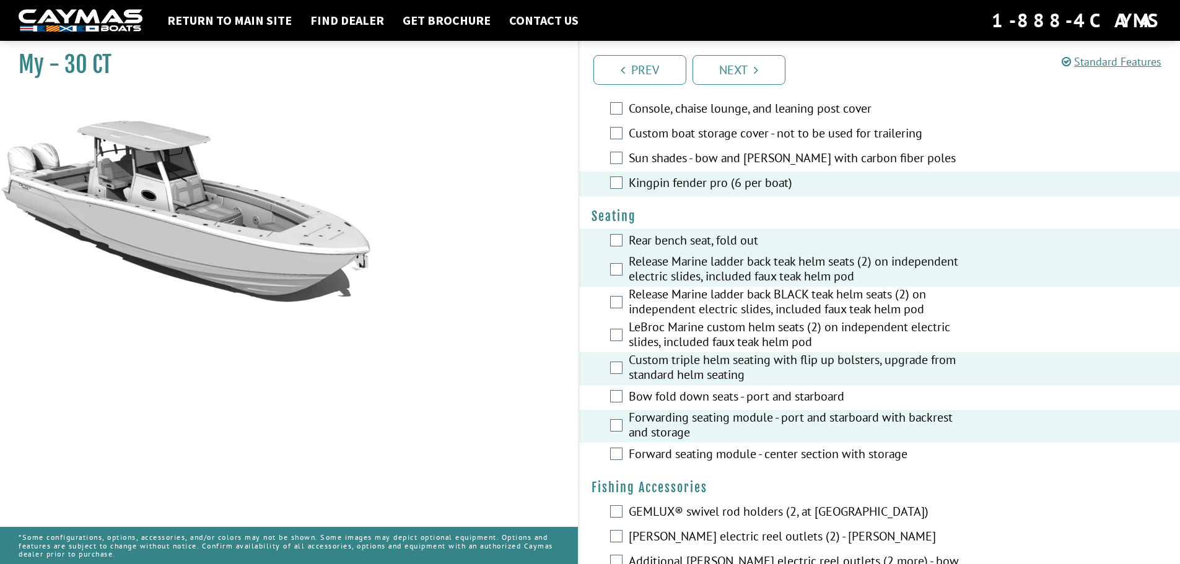
click at [603, 464] on div "Forward seating module - center section with storage" at bounding box center [880, 455] width 602 height 25
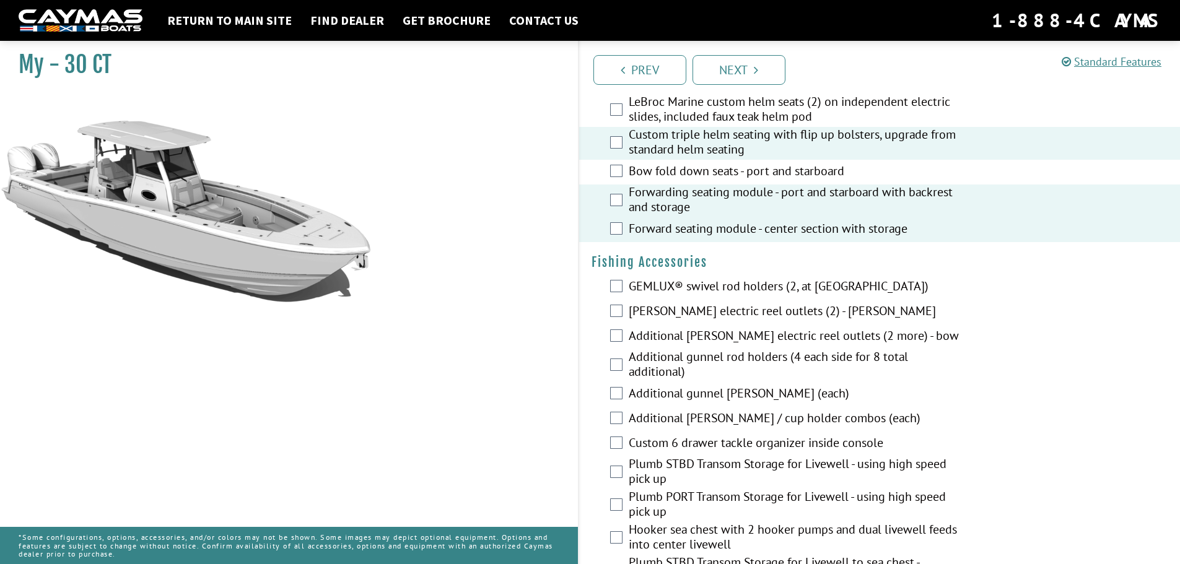
scroll to position [1363, 0]
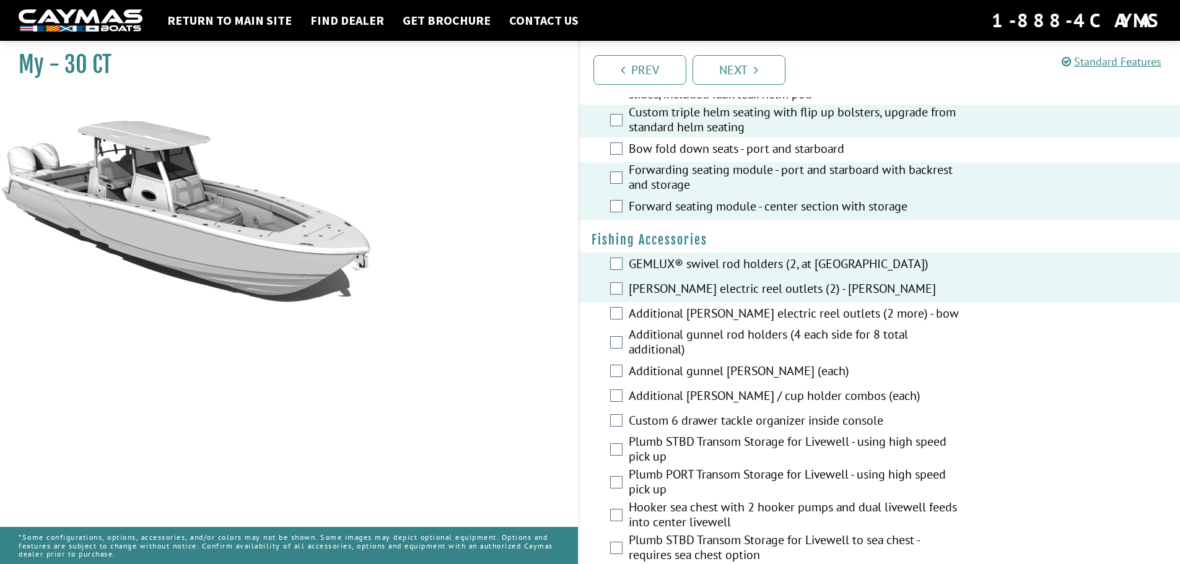
click at [608, 320] on div "Additional [PERSON_NAME] electric reel outlets (2 more) - bow" at bounding box center [880, 314] width 602 height 25
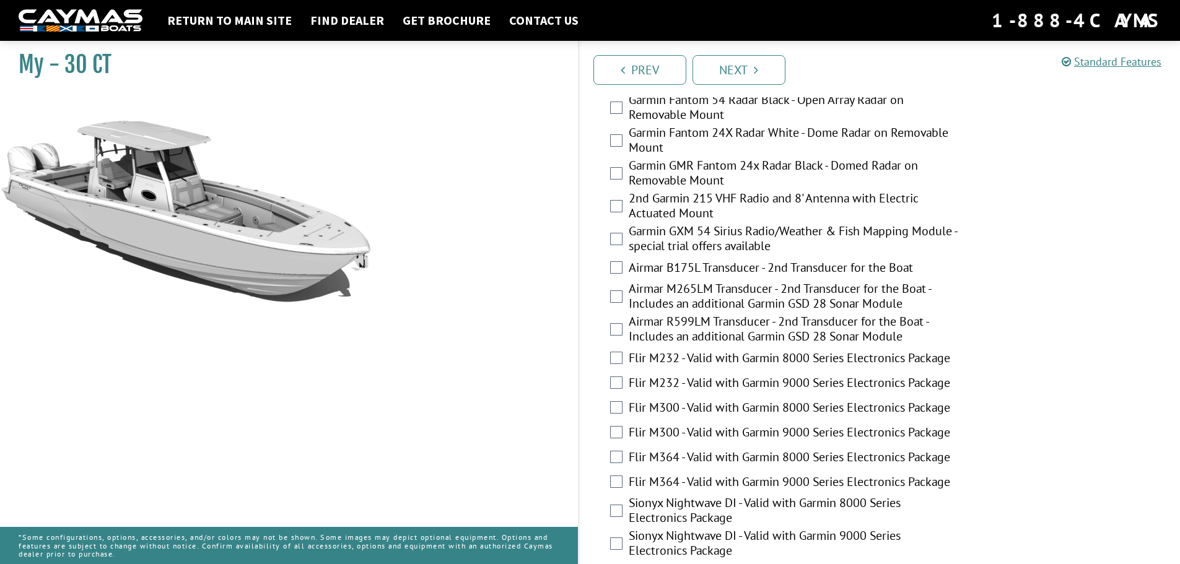
scroll to position [2417, 0]
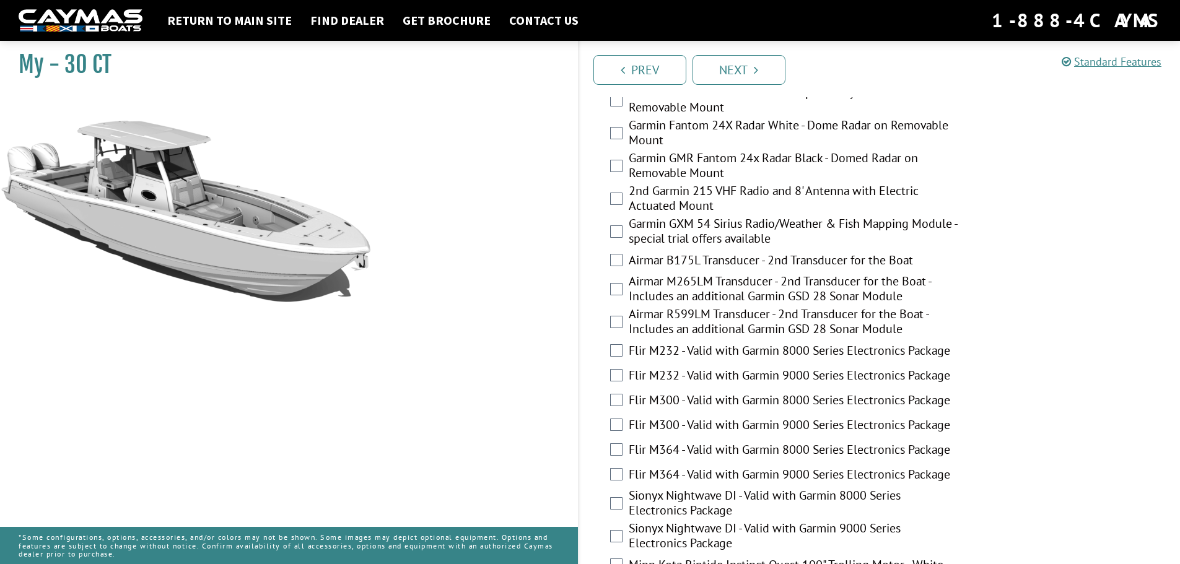
click at [608, 484] on div "Flir M364 - Valid with Garmin 9000 Series Electronics Package" at bounding box center [880, 475] width 602 height 25
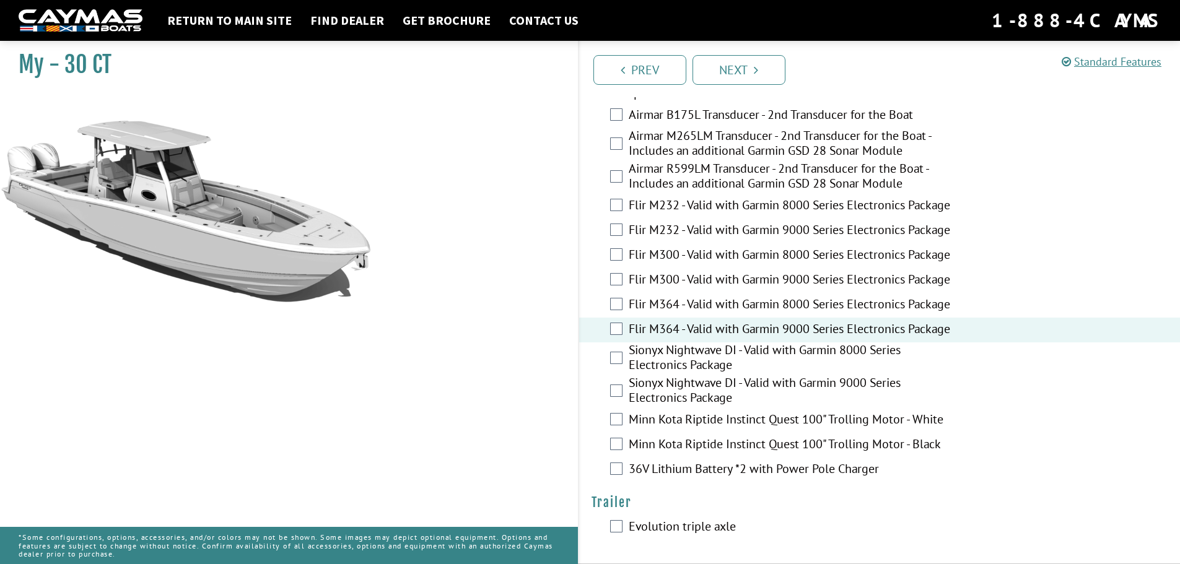
scroll to position [2570, 0]
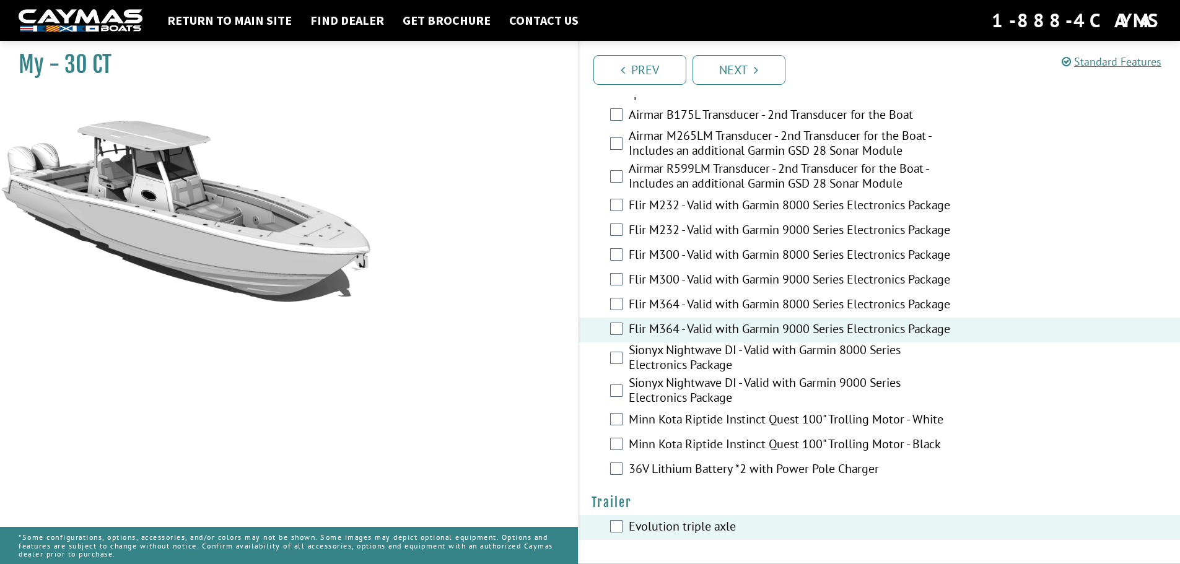
click at [624, 423] on div "Minn Kota Riptide Instinct Quest 100" Trolling Motor - White" at bounding box center [880, 420] width 602 height 25
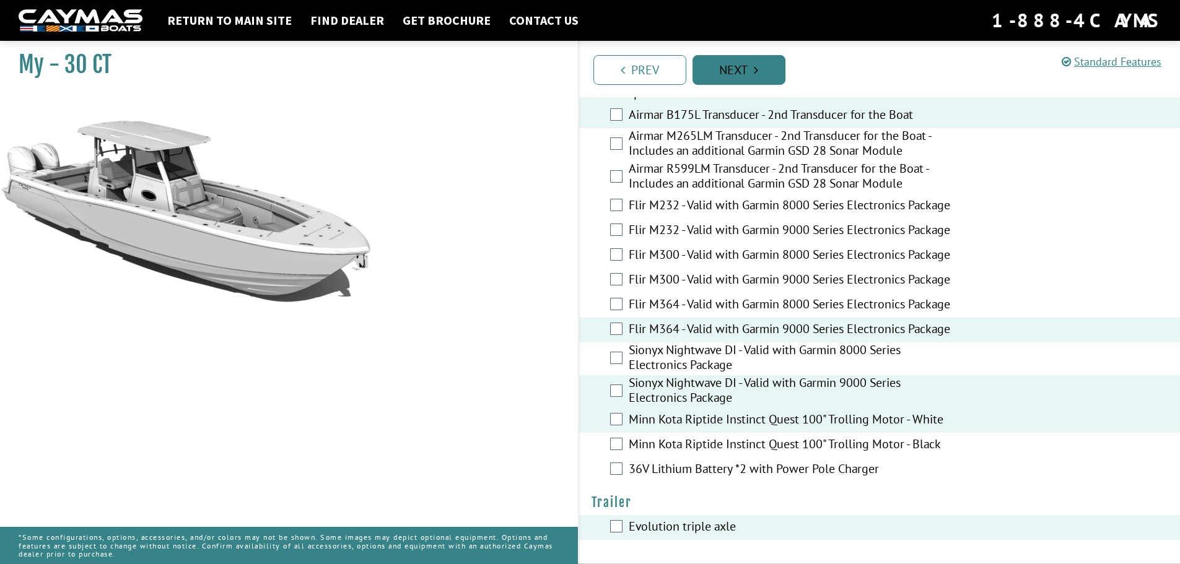
click at [737, 76] on link "Next" at bounding box center [739, 70] width 93 height 30
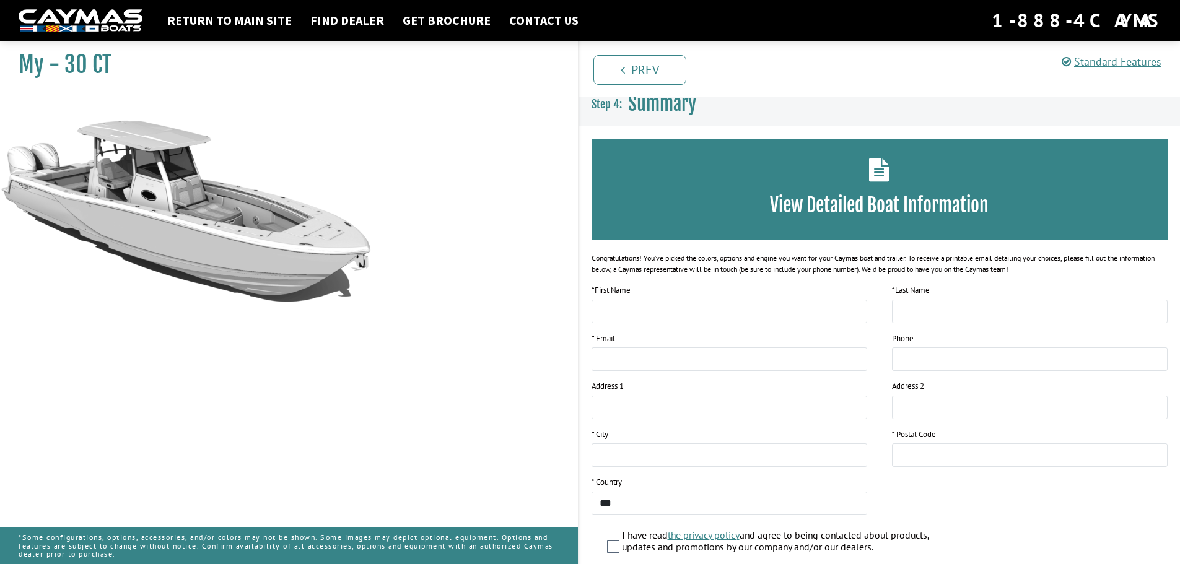
scroll to position [0, 0]
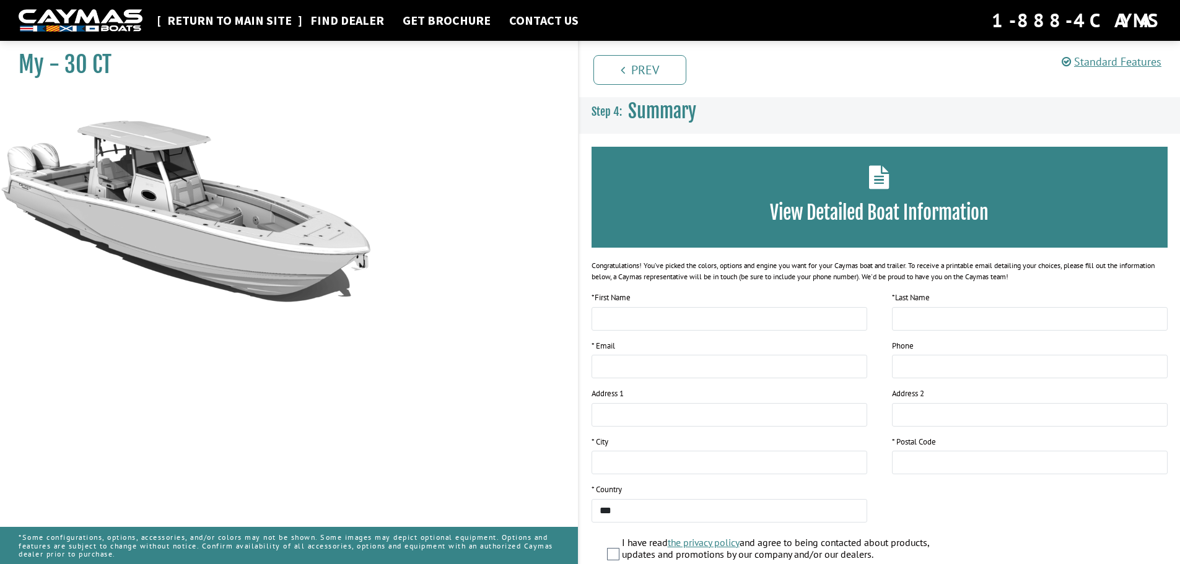
click at [225, 20] on link "Return to main site" at bounding box center [229, 20] width 137 height 16
